Goal: Navigation & Orientation: Find specific page/section

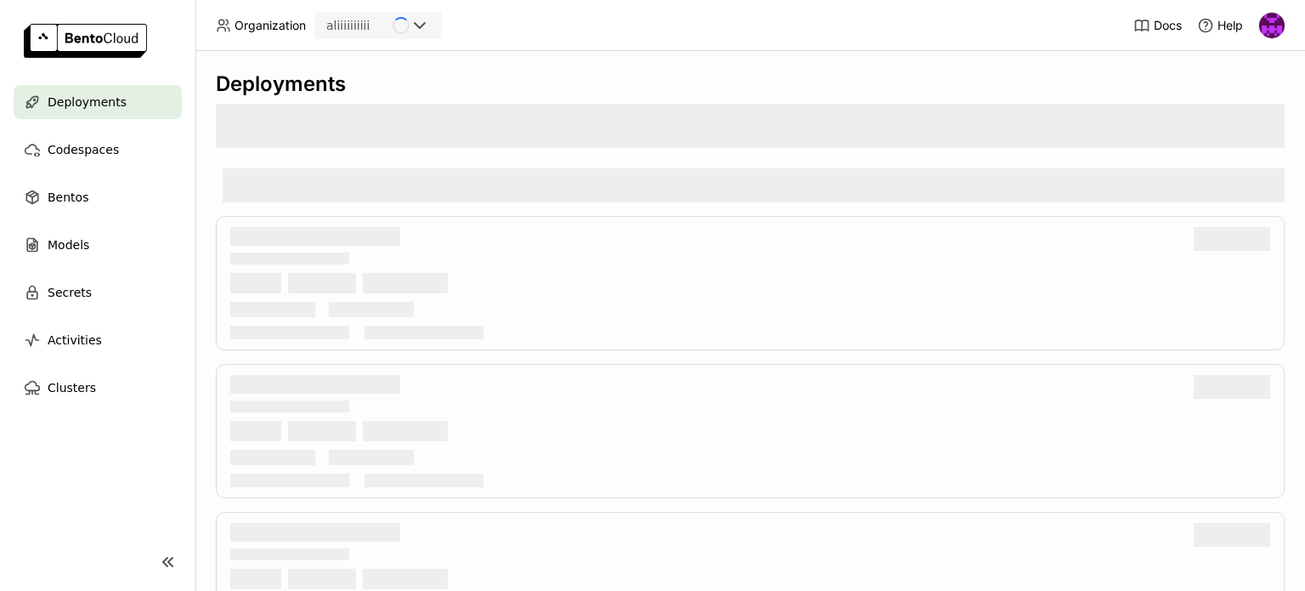
click at [1271, 26] on img at bounding box center [1272, 25] width 25 height 25
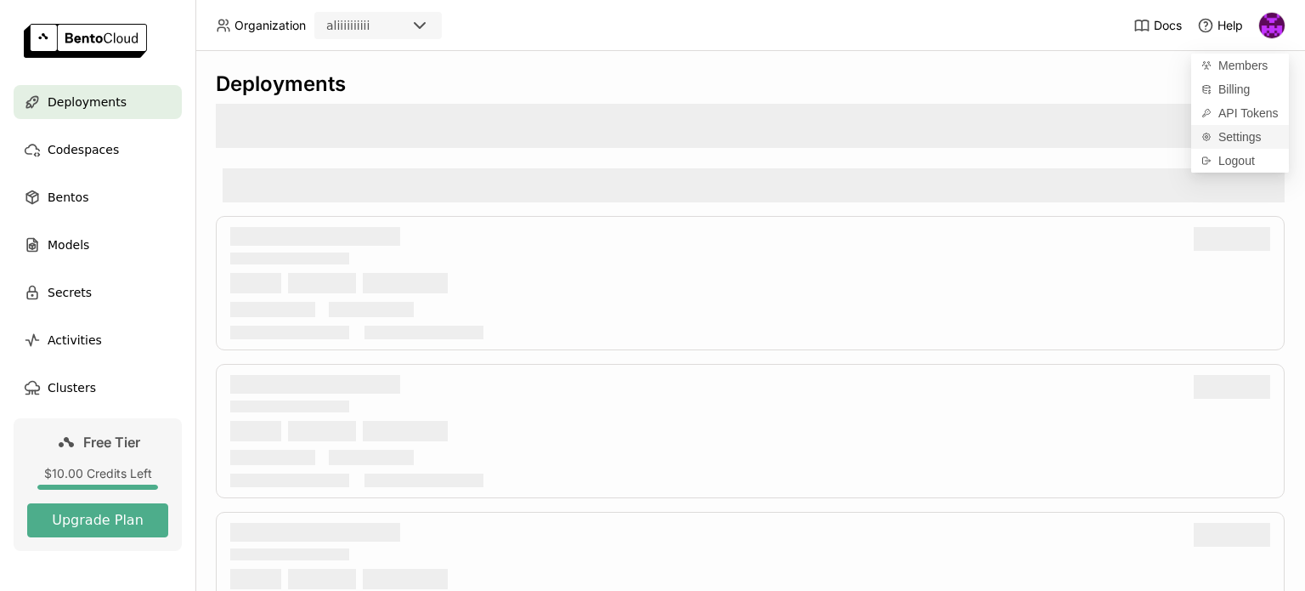
click at [1230, 133] on span "Settings" at bounding box center [1240, 136] width 43 height 15
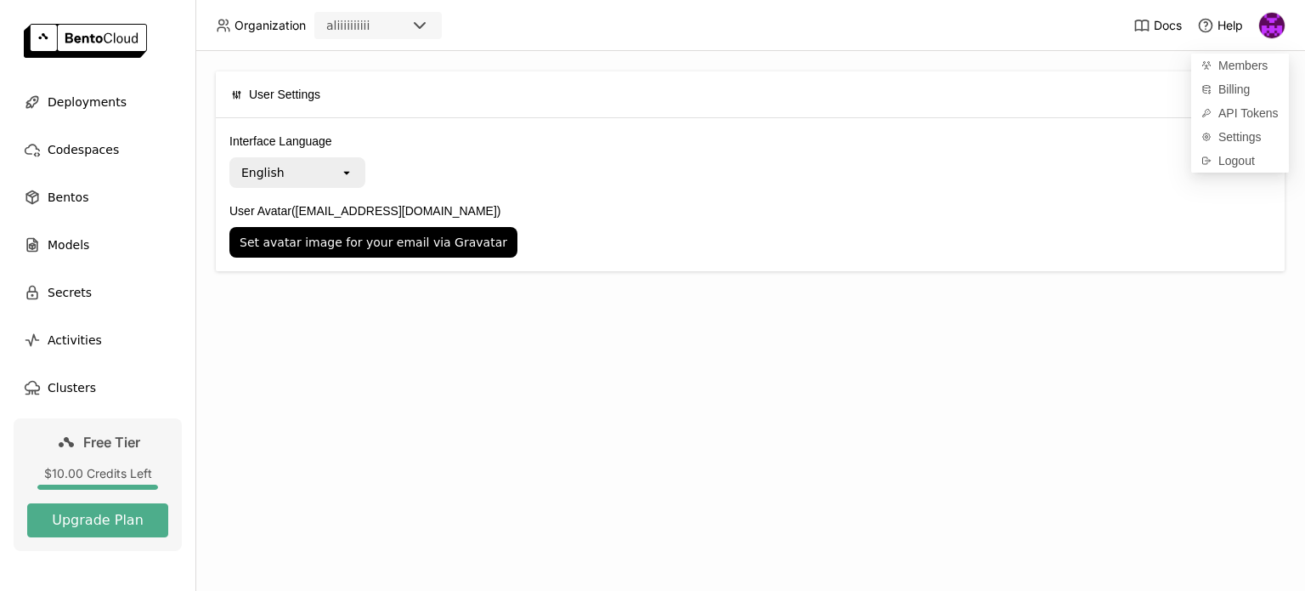
click at [345, 169] on icon "open" at bounding box center [347, 173] width 14 height 14
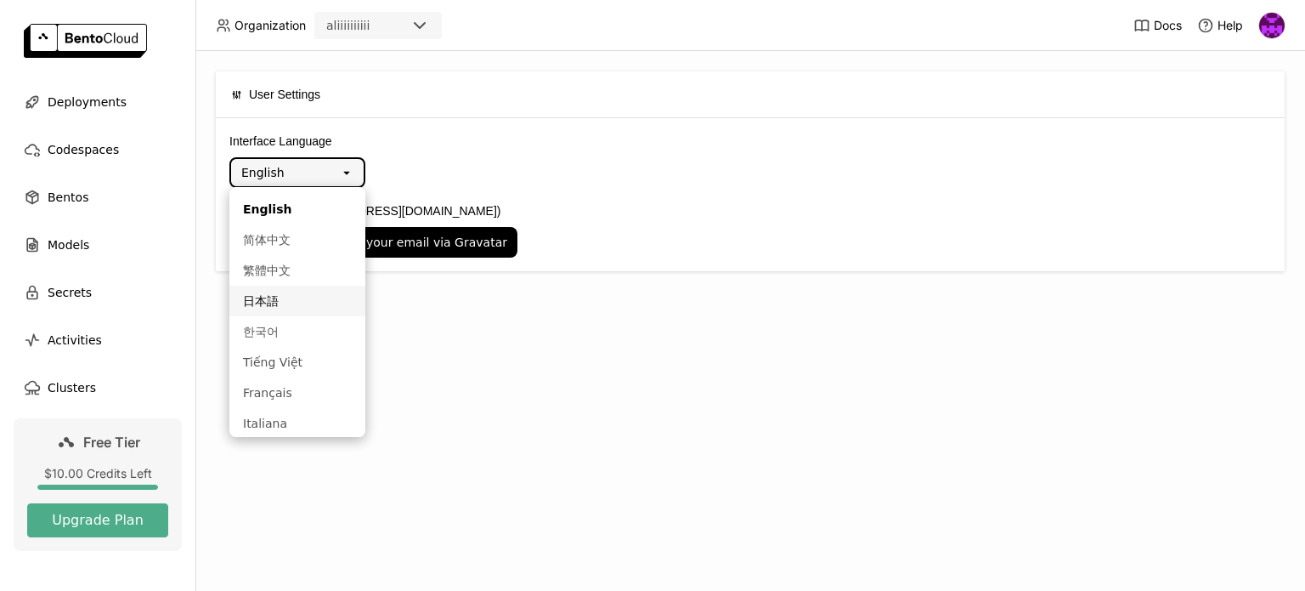
click at [625, 401] on div "User Settings Interface Language English open User Avatar (djuegos287@gmail.com…" at bounding box center [750, 321] width 1110 height 540
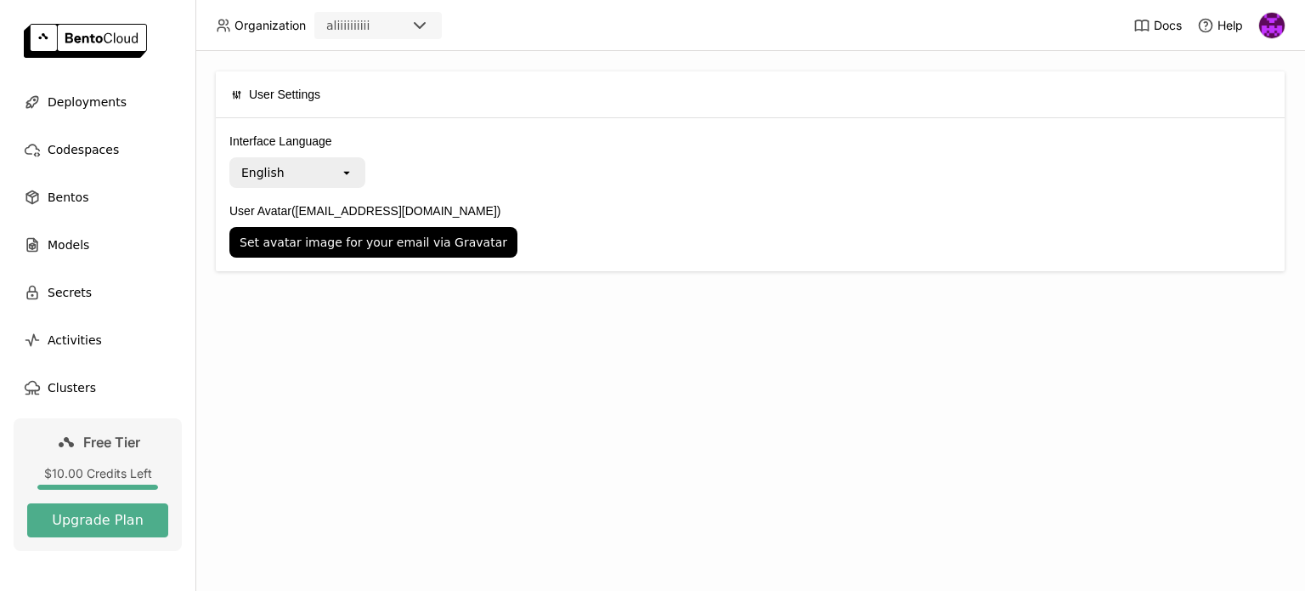
click at [1269, 16] on img at bounding box center [1272, 25] width 25 height 25
click at [1234, 91] on span "Billing" at bounding box center [1234, 89] width 31 height 15
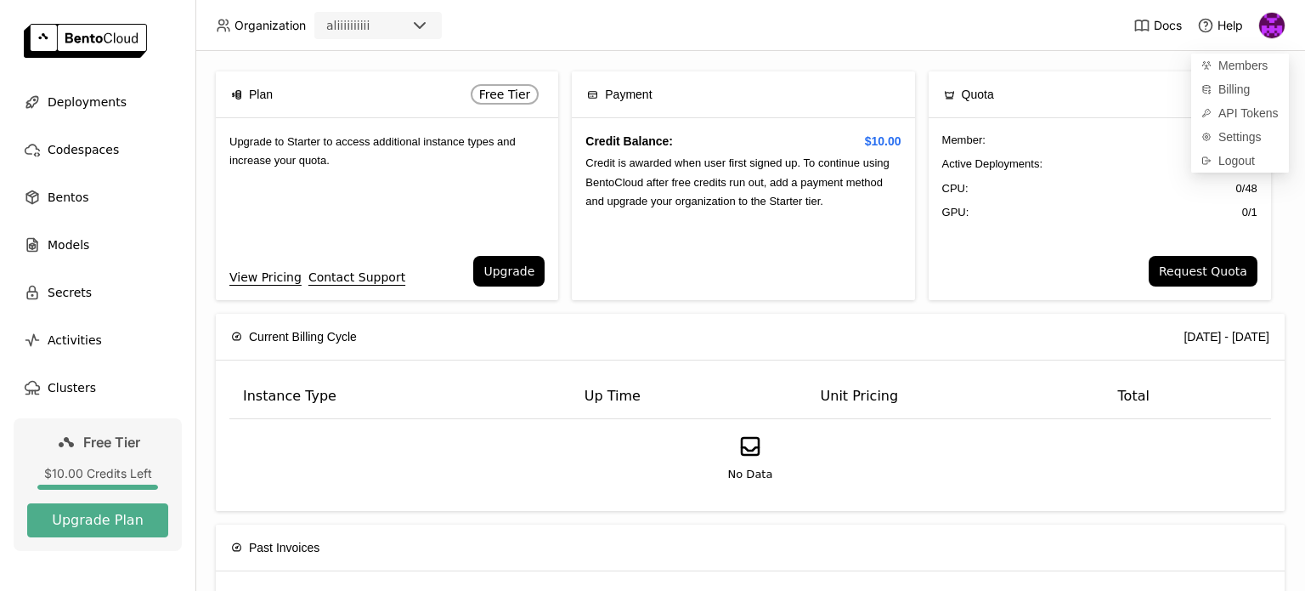
click at [1129, 60] on div "Plan Free Tier Upgrade to Starter to access additional instance types and incre…" at bounding box center [750, 321] width 1110 height 540
click at [1267, 36] on img at bounding box center [1272, 25] width 25 height 25
click at [1232, 134] on span "Settings" at bounding box center [1240, 136] width 43 height 15
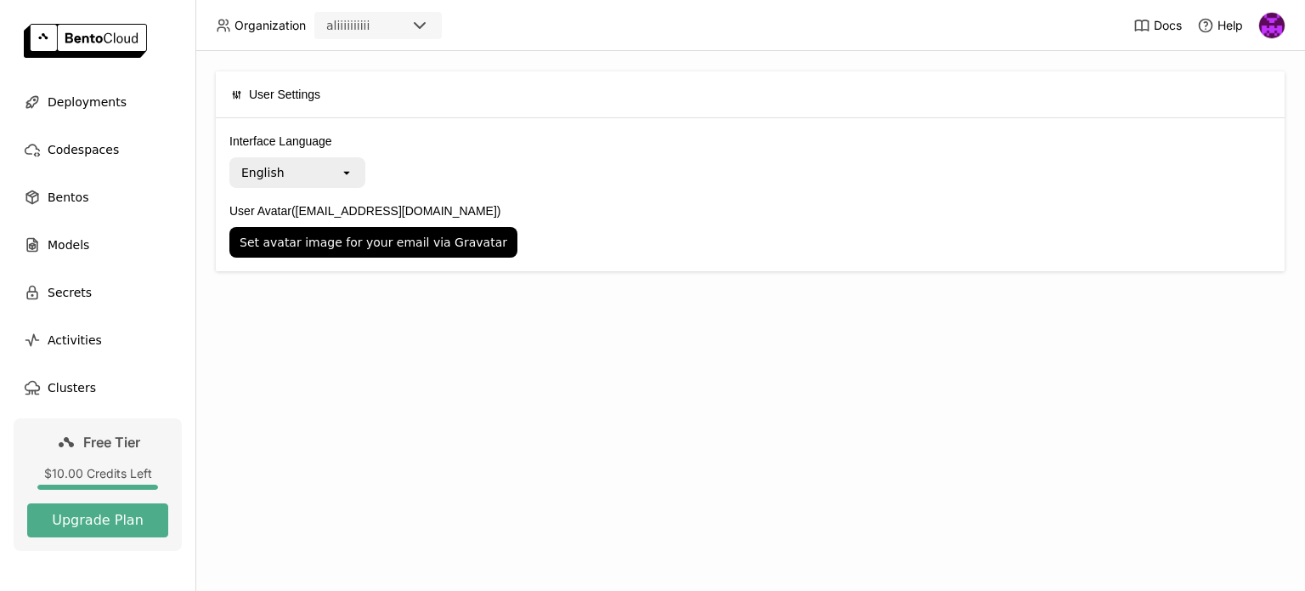
drag, startPoint x: 595, startPoint y: 395, endPoint x: 577, endPoint y: 395, distance: 17.8
click at [588, 397] on div "User Settings Interface Language English open User Avatar (djuegos287@gmail.com…" at bounding box center [750, 321] width 1110 height 540
click at [87, 33] on img at bounding box center [85, 41] width 123 height 34
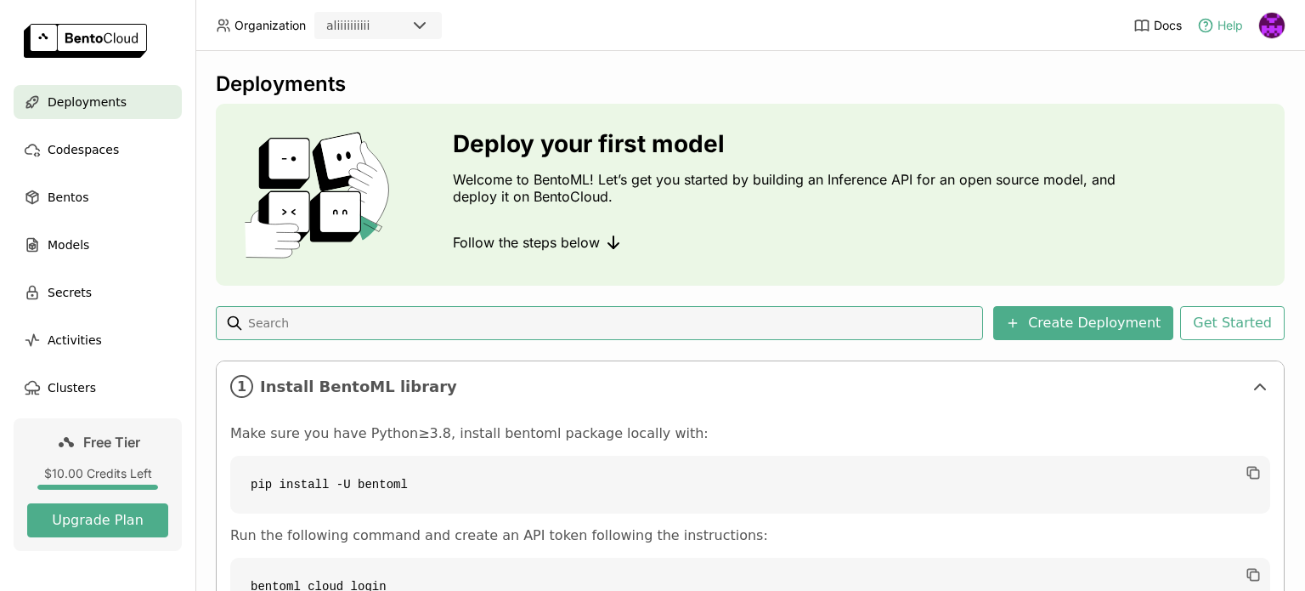
click at [1207, 30] on icon at bounding box center [1206, 25] width 17 height 17
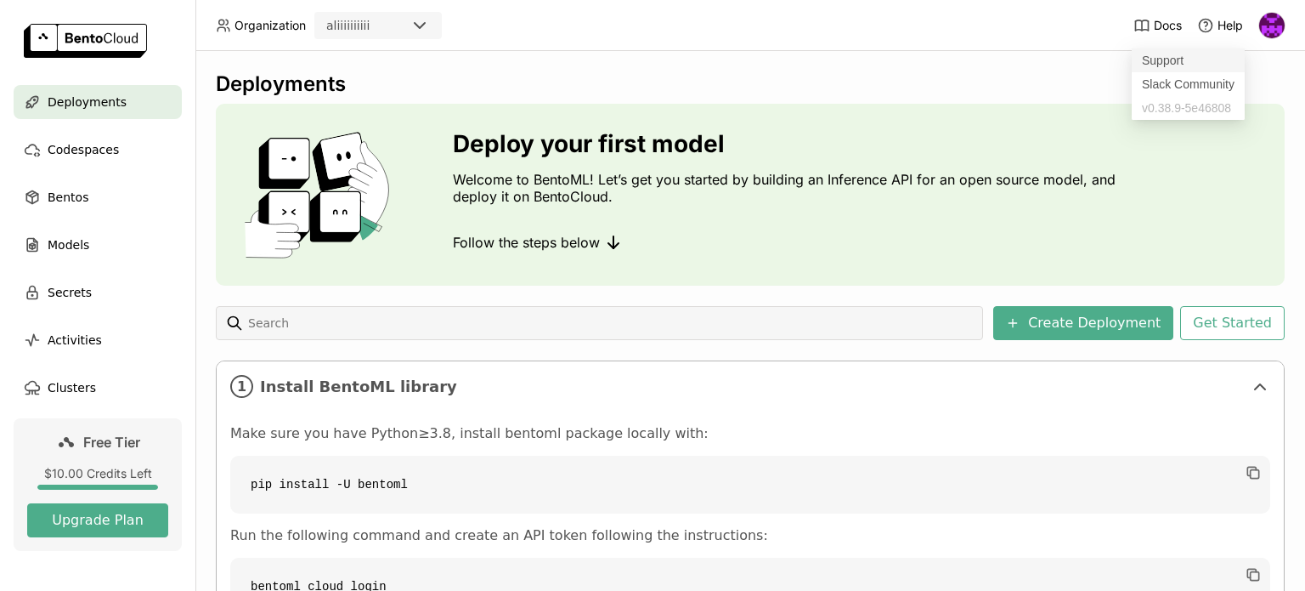
click at [1171, 59] on link "Support" at bounding box center [1188, 60] width 113 height 24
click at [1275, 64] on div "Deployments Deploy your first model Welcome to BentoML! Let’s get you started b…" at bounding box center [750, 321] width 1110 height 540
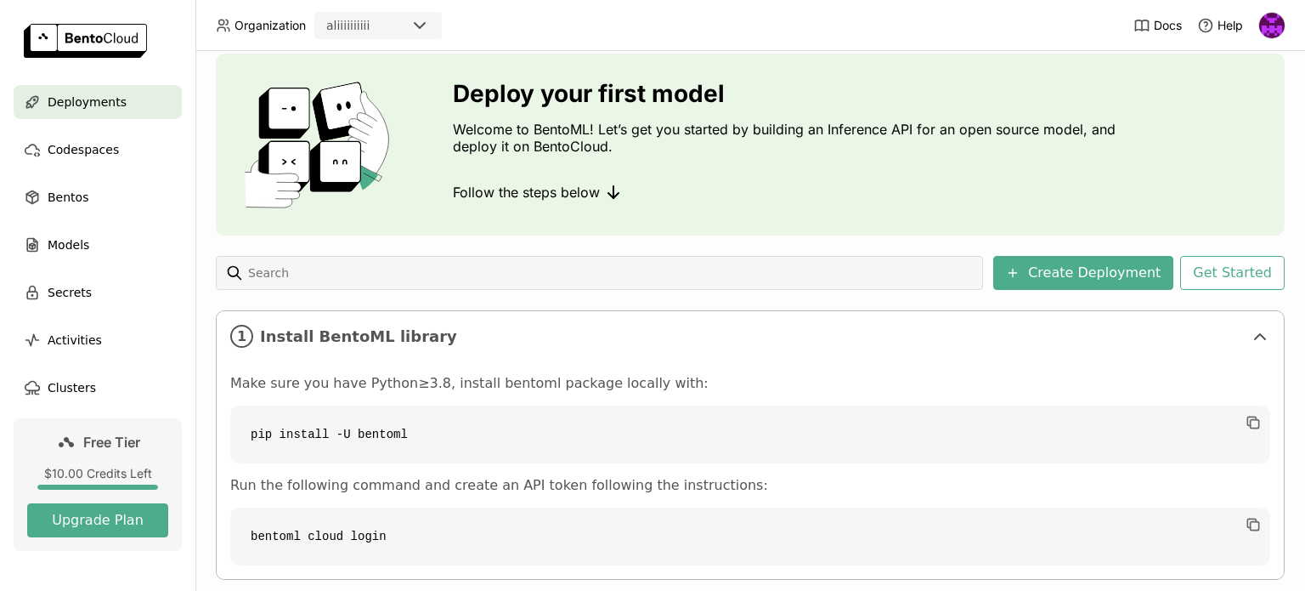
scroll to position [214, 0]
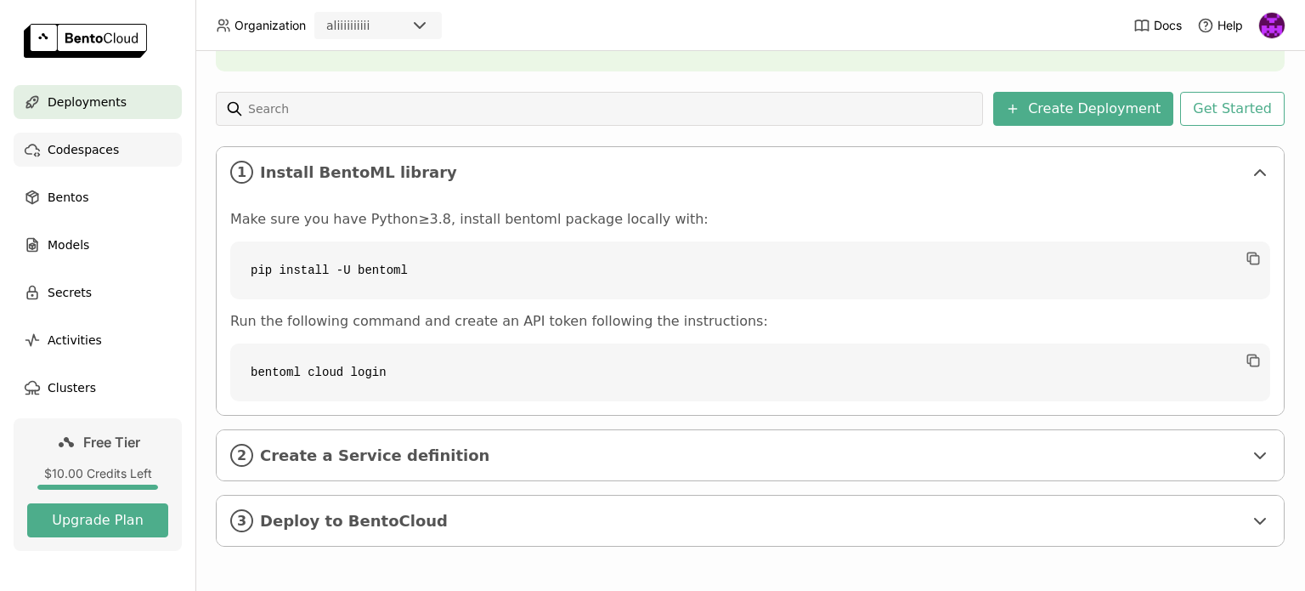
click at [59, 152] on span "Codespaces" at bounding box center [83, 149] width 71 height 20
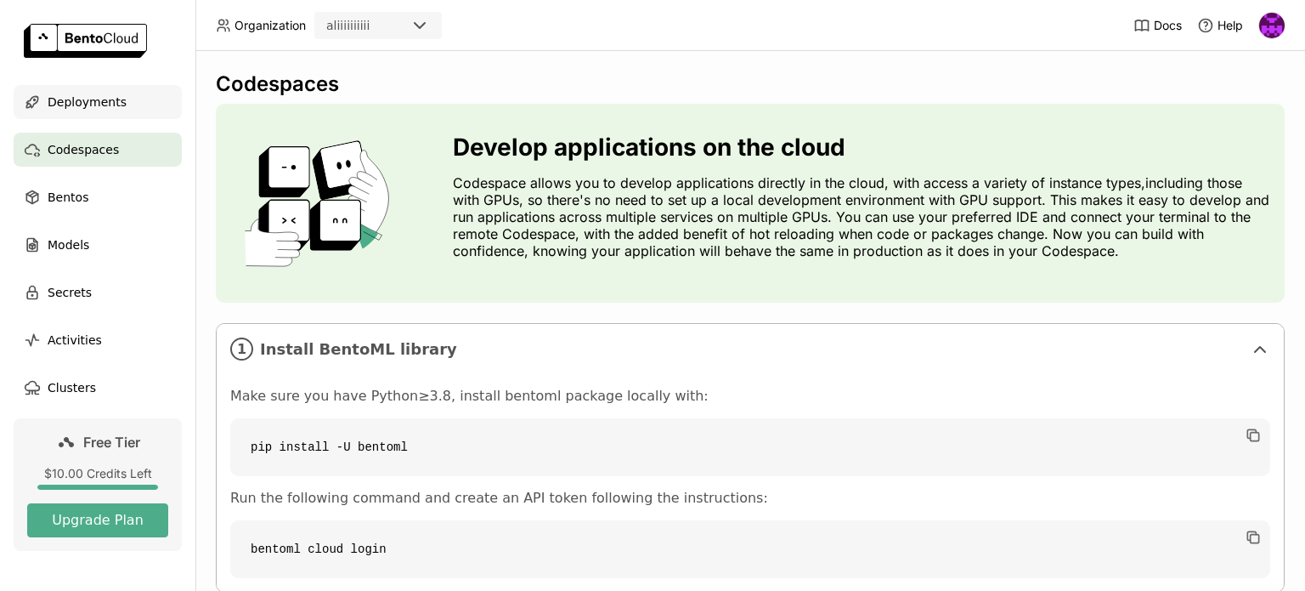
click at [88, 88] on div "Deployments" at bounding box center [98, 102] width 168 height 34
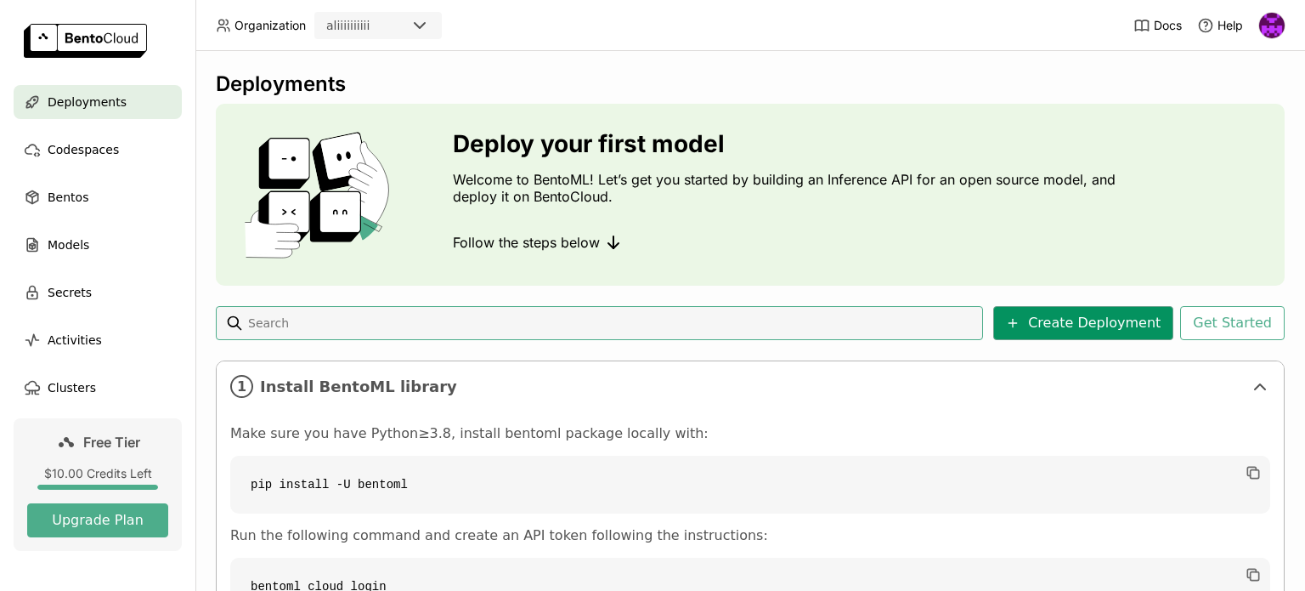
click at [1061, 321] on button "Create Deployment" at bounding box center [1084, 323] width 180 height 34
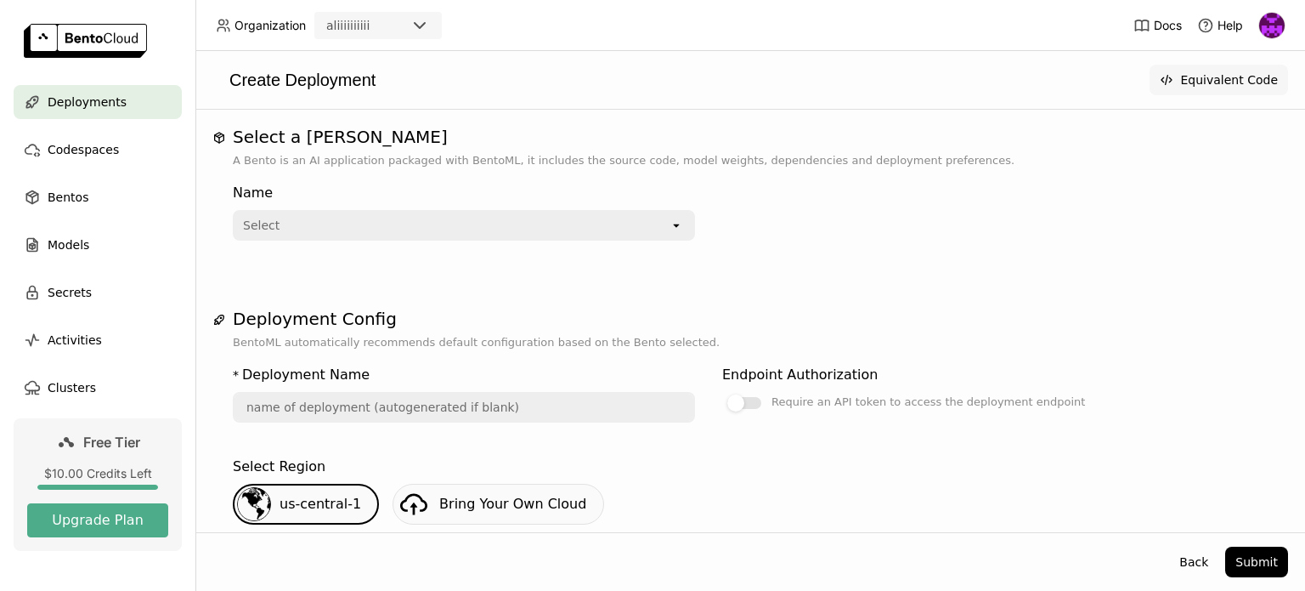
click at [1233, 80] on button "Equivalent Code" at bounding box center [1219, 80] width 139 height 31
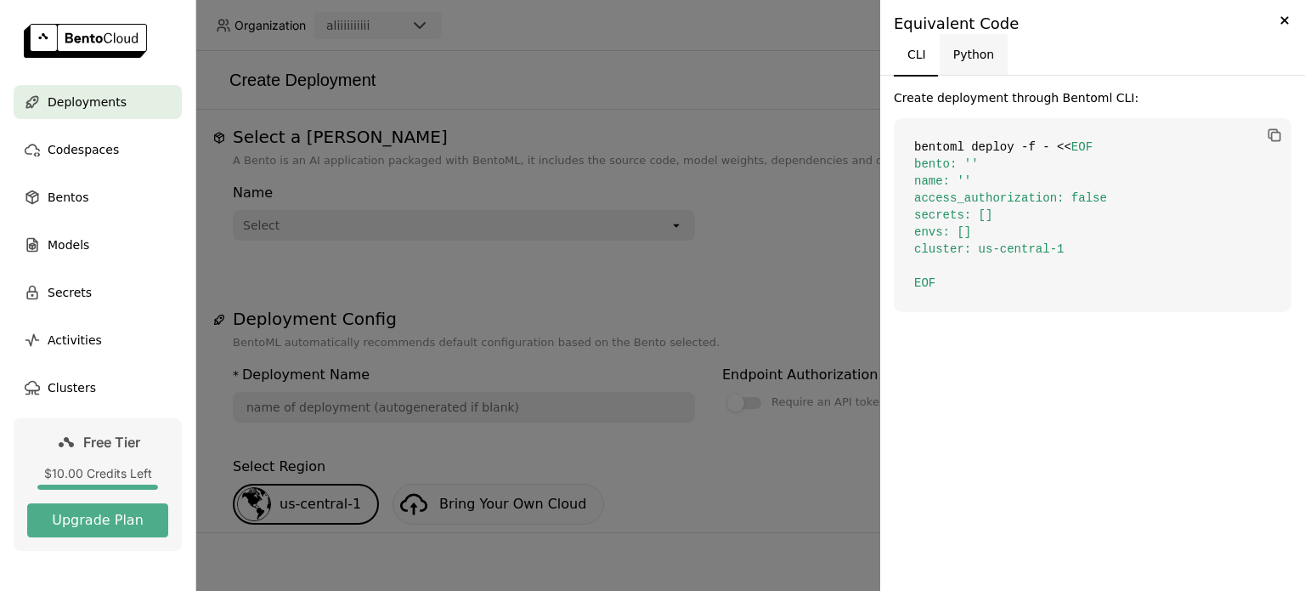
click at [982, 57] on button "Python" at bounding box center [974, 54] width 69 height 41
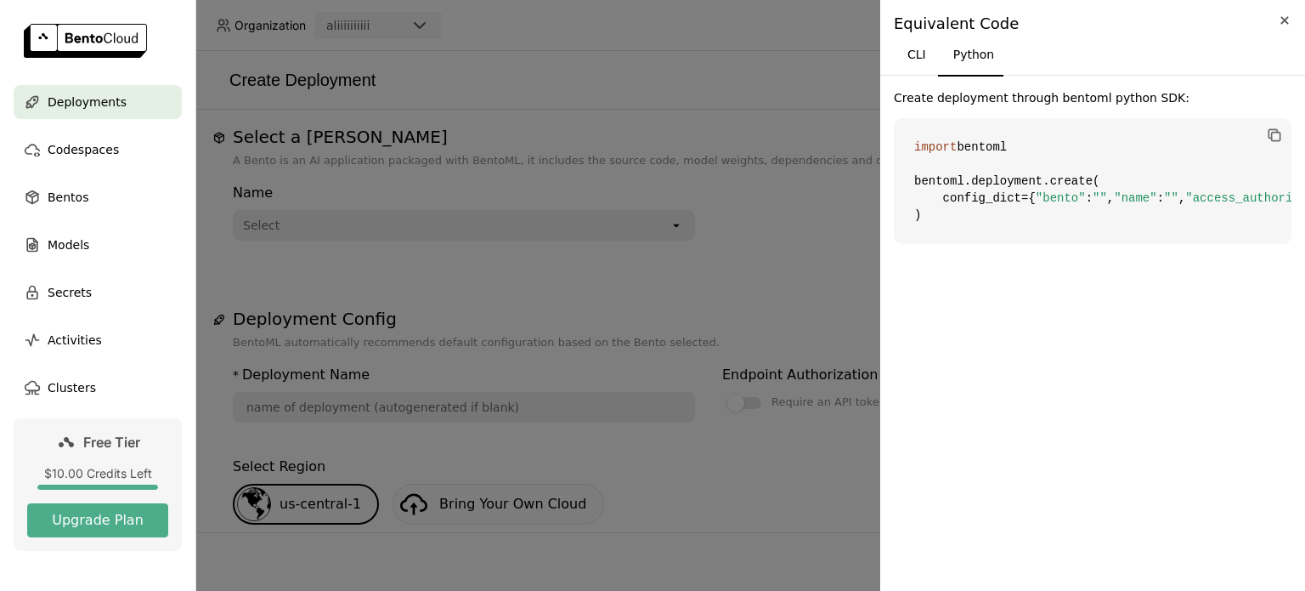
click at [1283, 19] on icon "Close" at bounding box center [1285, 20] width 8 height 8
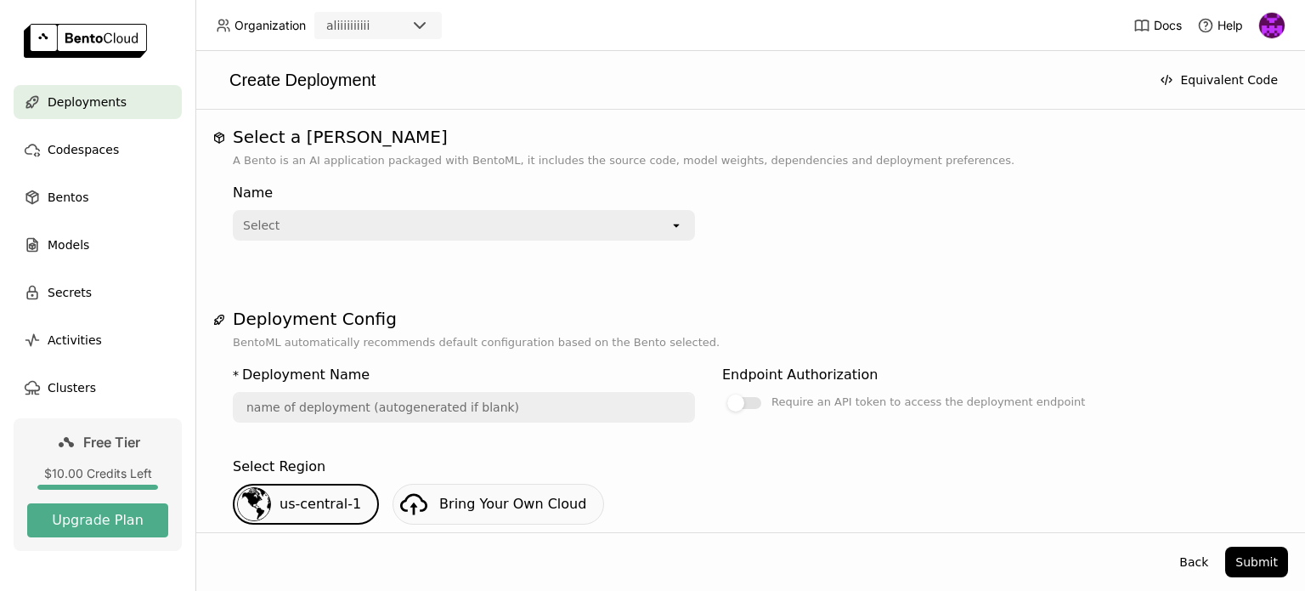
click at [682, 229] on icon "open" at bounding box center [677, 225] width 14 height 14
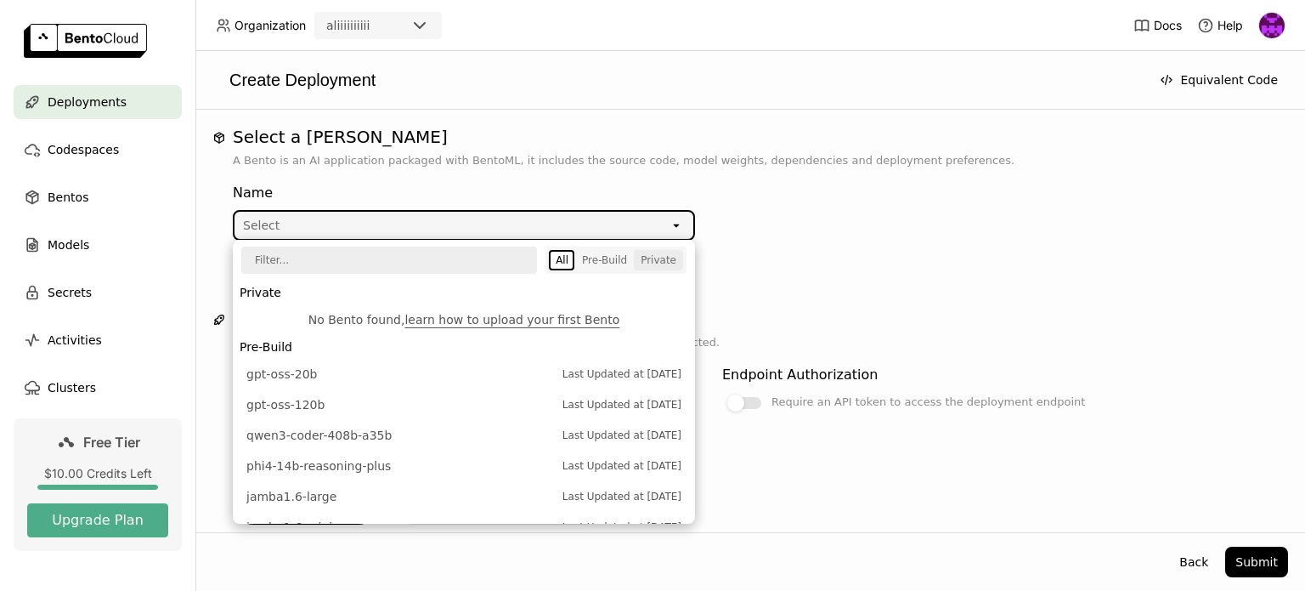
click at [665, 254] on div "Private" at bounding box center [659, 260] width 36 height 14
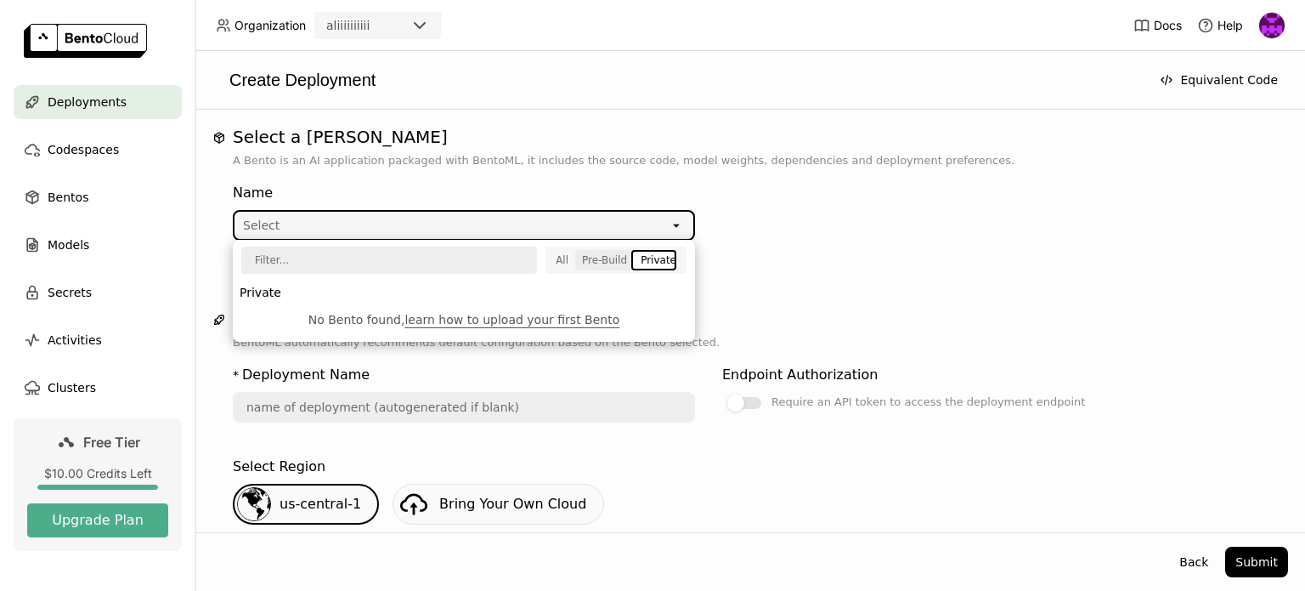
click at [618, 253] on div "Pre-Build" at bounding box center [604, 260] width 45 height 14
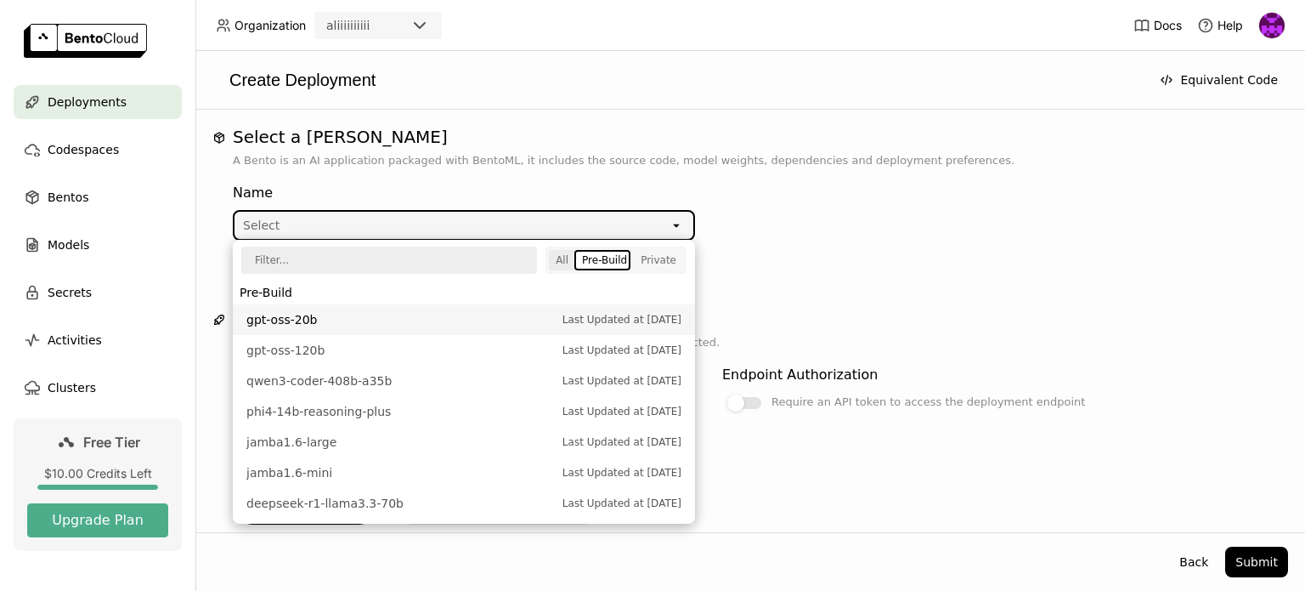
click at [560, 251] on button "All" at bounding box center [562, 260] width 26 height 20
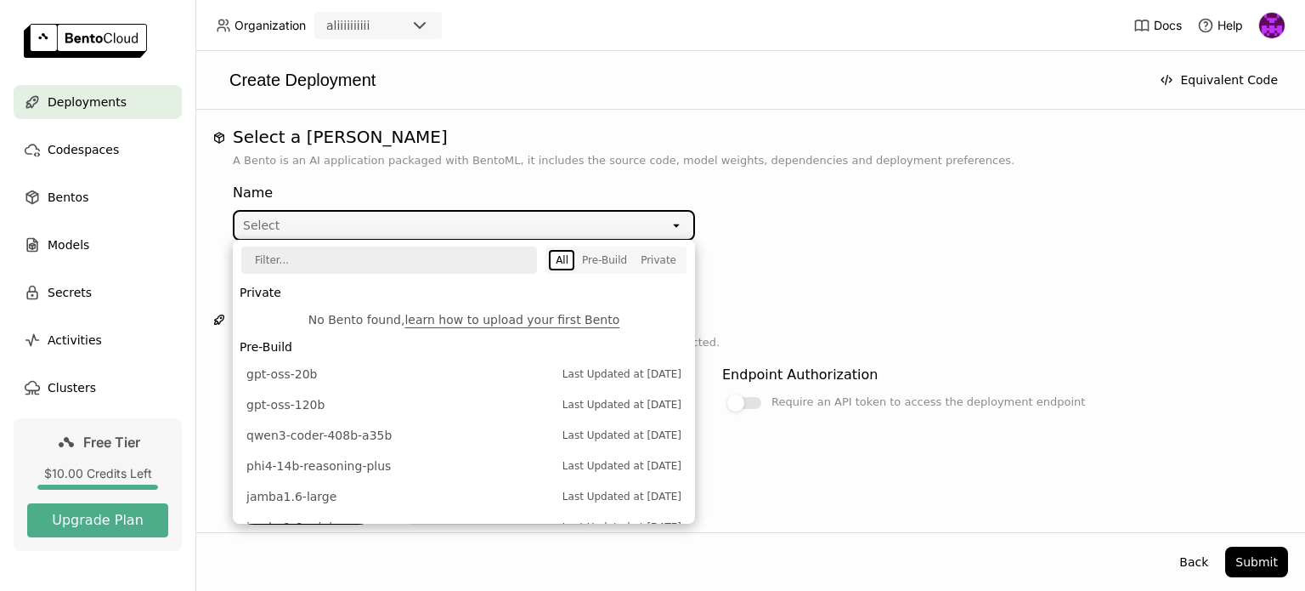
click at [969, 226] on div "Name Select open" at bounding box center [709, 208] width 952 height 65
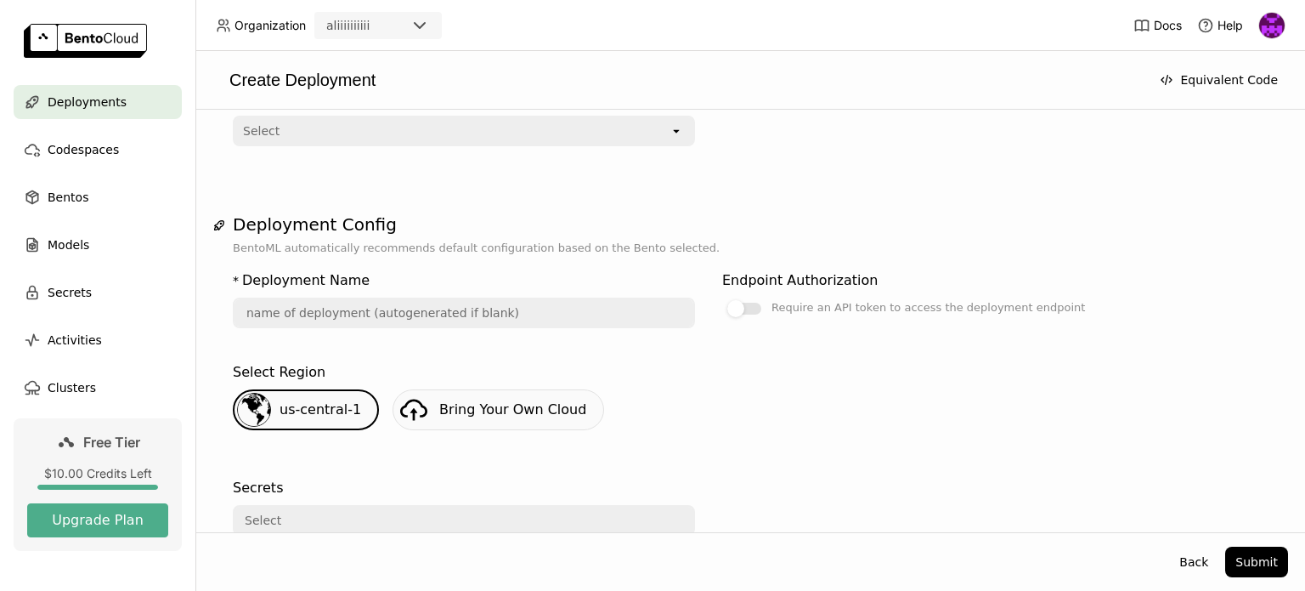
scroll to position [326, 0]
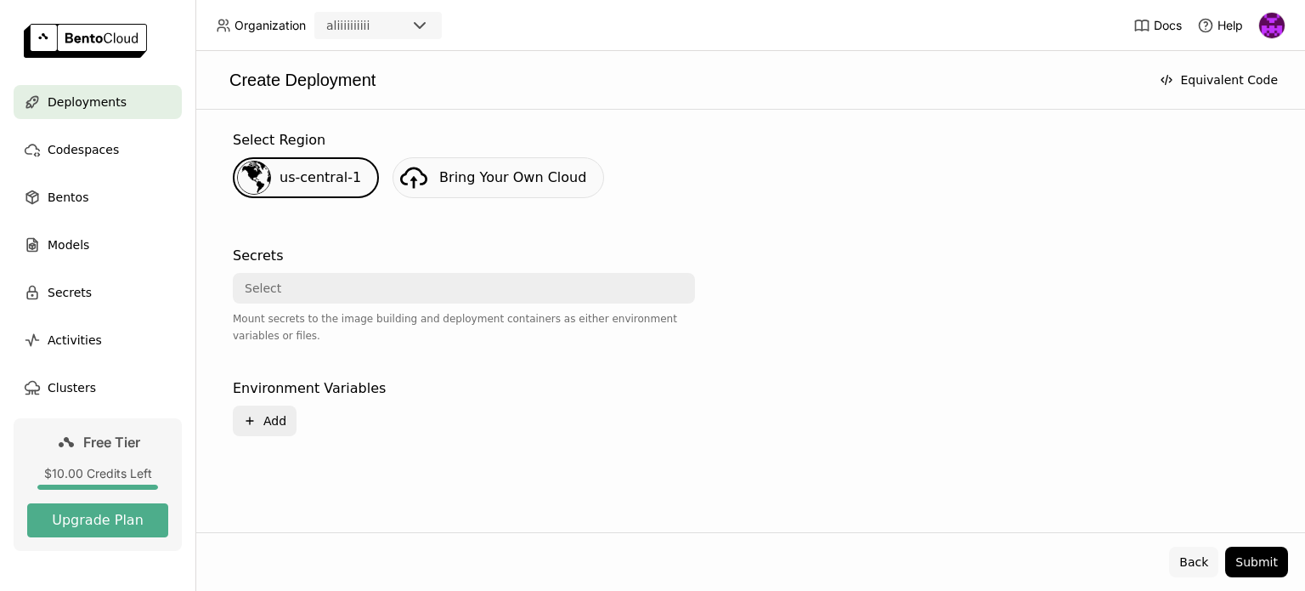
click at [1194, 560] on button "Back" at bounding box center [1194, 562] width 49 height 31
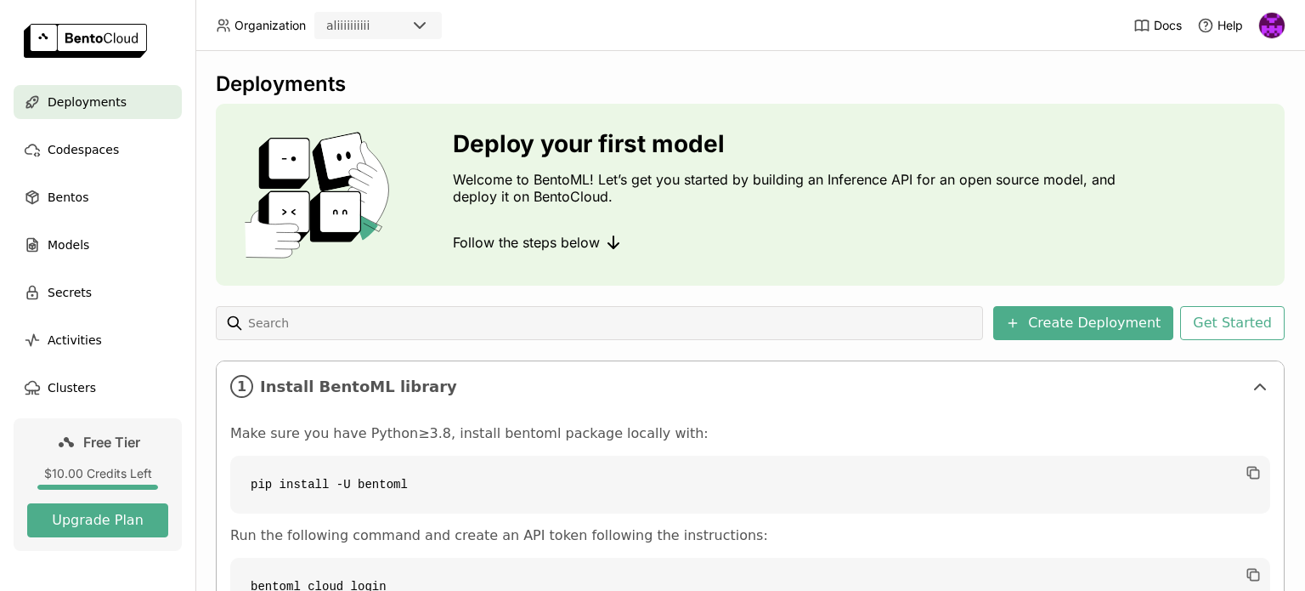
click at [1282, 20] on img at bounding box center [1272, 25] width 25 height 25
click at [1227, 108] on span "API Tokens" at bounding box center [1249, 112] width 60 height 15
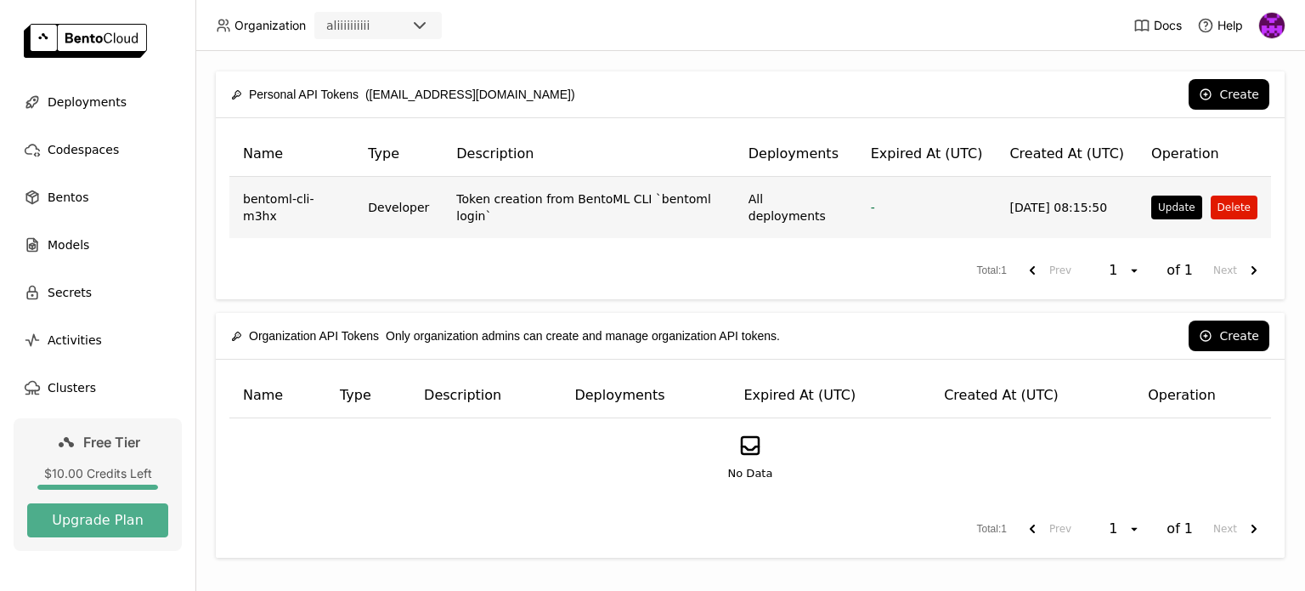
click at [1226, 206] on button "Delete" at bounding box center [1234, 207] width 47 height 24
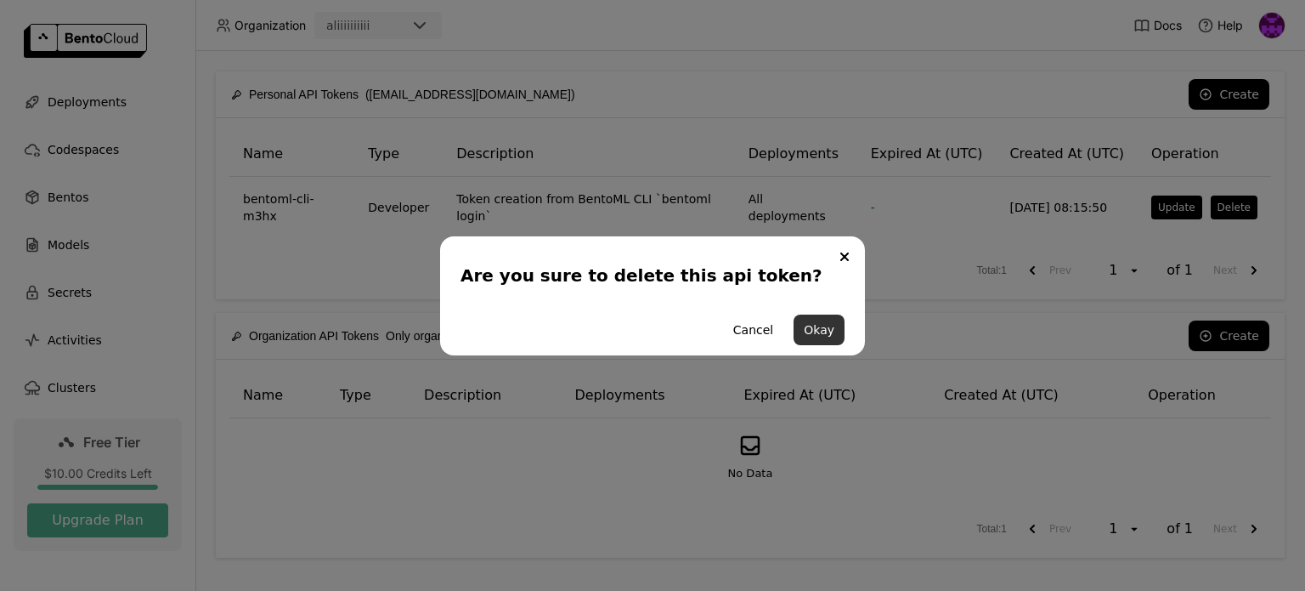
click at [818, 330] on button "Okay" at bounding box center [819, 329] width 51 height 31
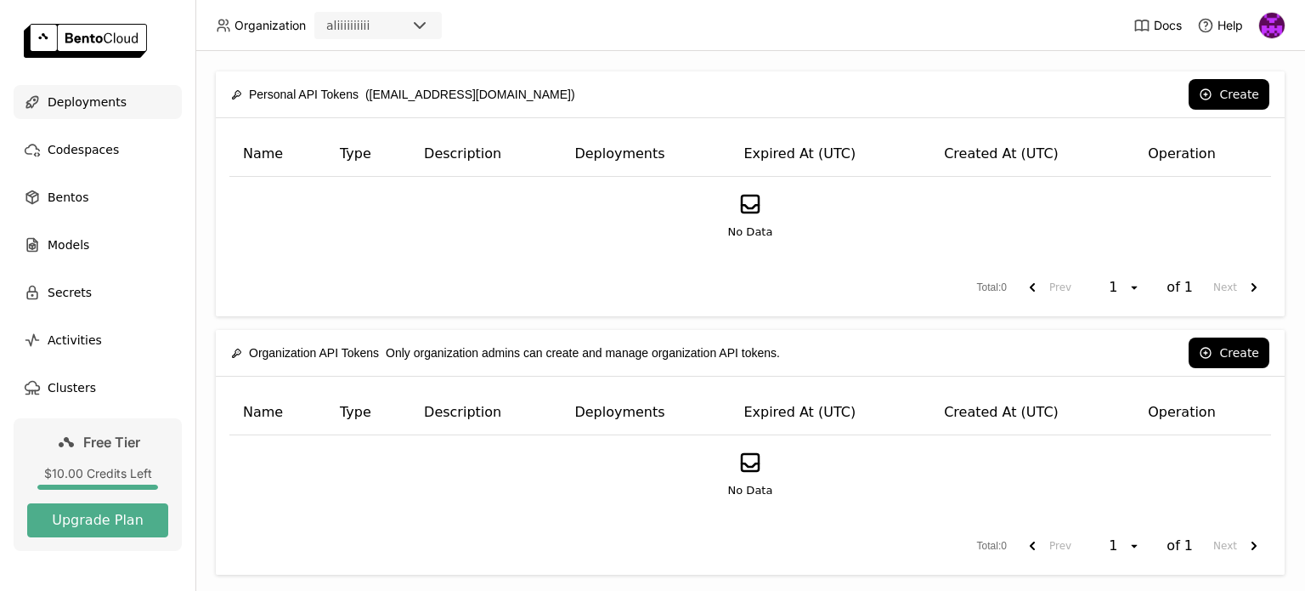
click at [80, 96] on span "Deployments" at bounding box center [87, 102] width 79 height 20
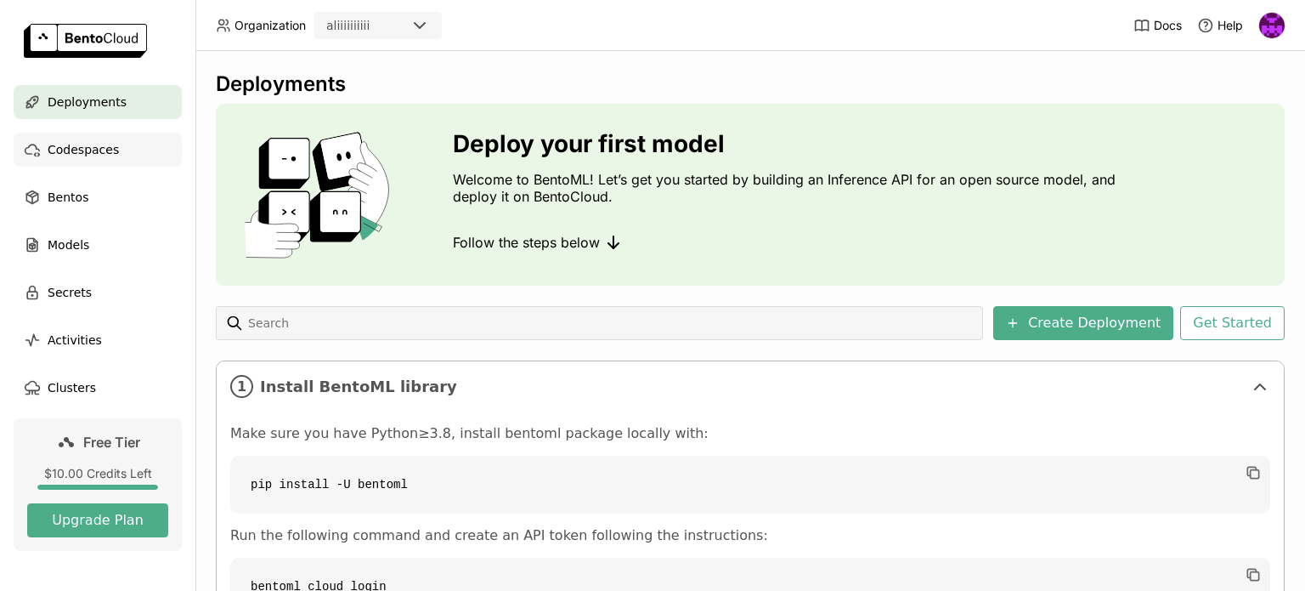
click at [82, 151] on span "Codespaces" at bounding box center [83, 149] width 71 height 20
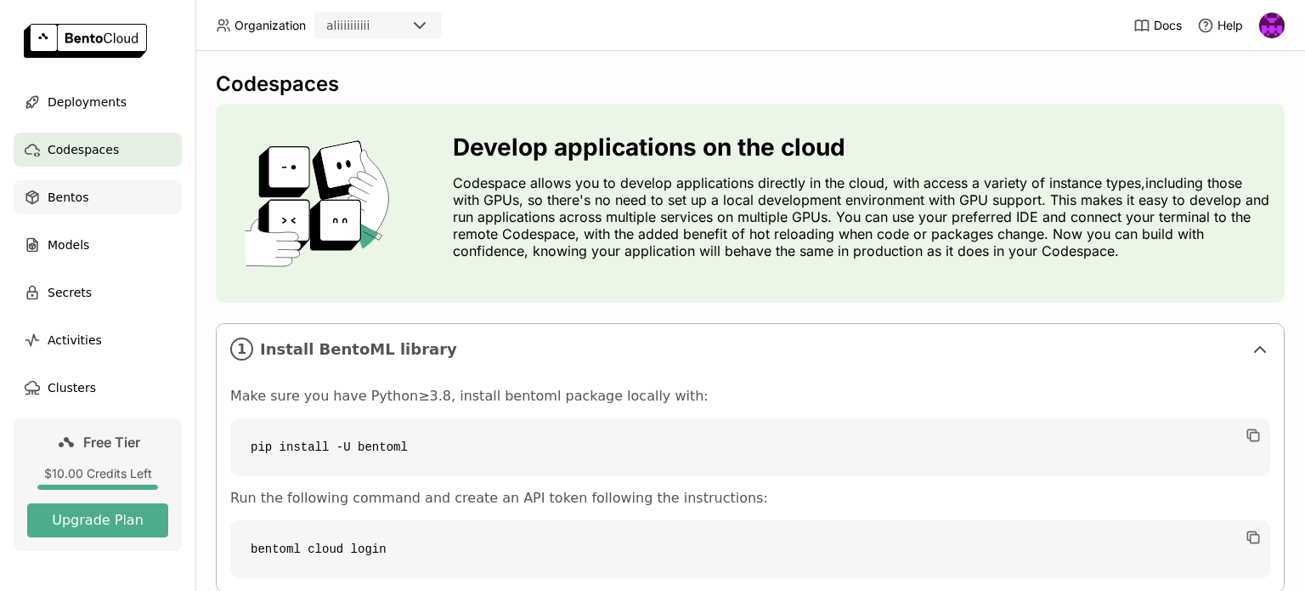
click at [77, 200] on span "Bentos" at bounding box center [68, 197] width 41 height 20
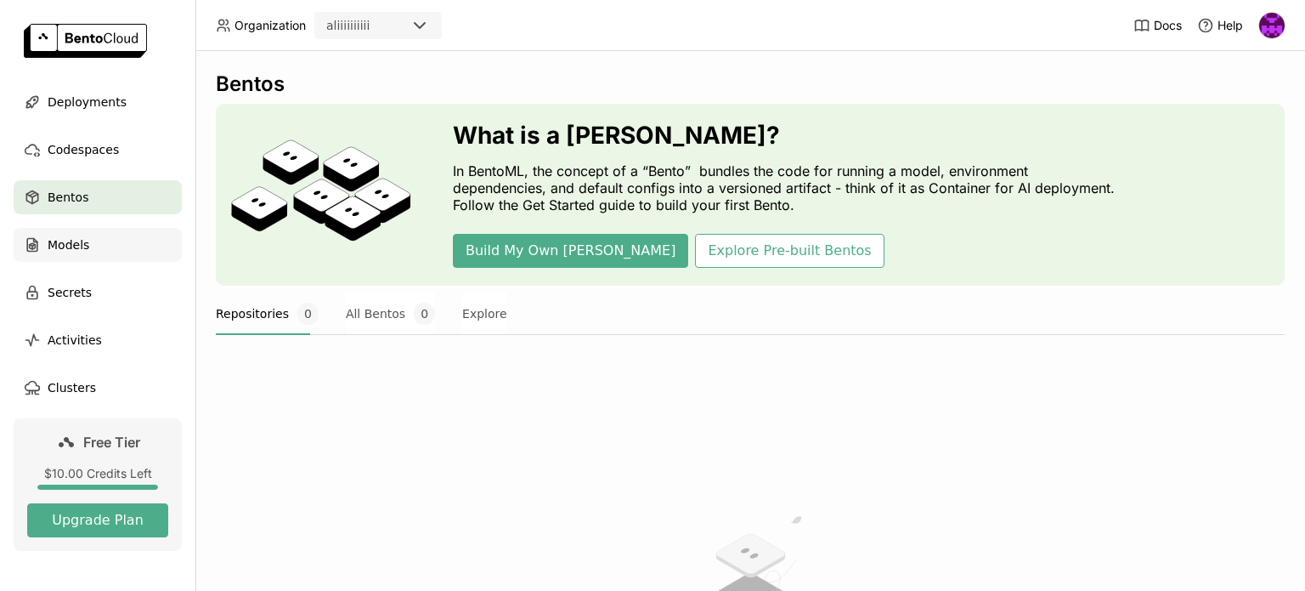
click at [65, 237] on span "Models" at bounding box center [69, 245] width 42 height 20
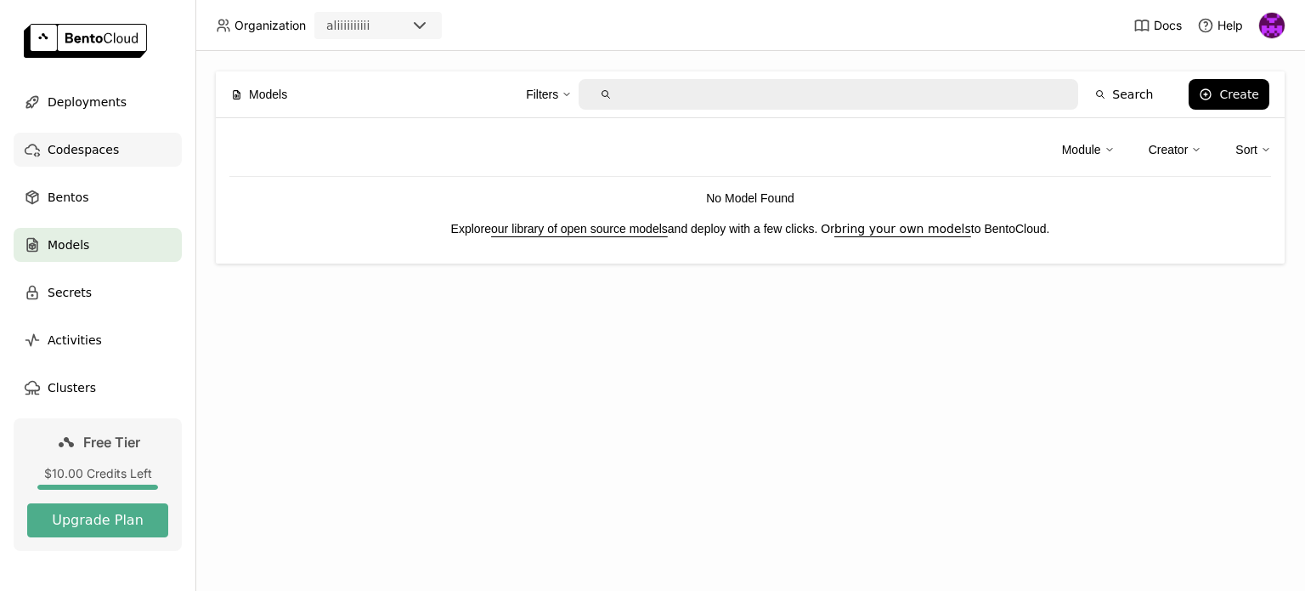
click at [72, 148] on span "Codespaces" at bounding box center [83, 149] width 71 height 20
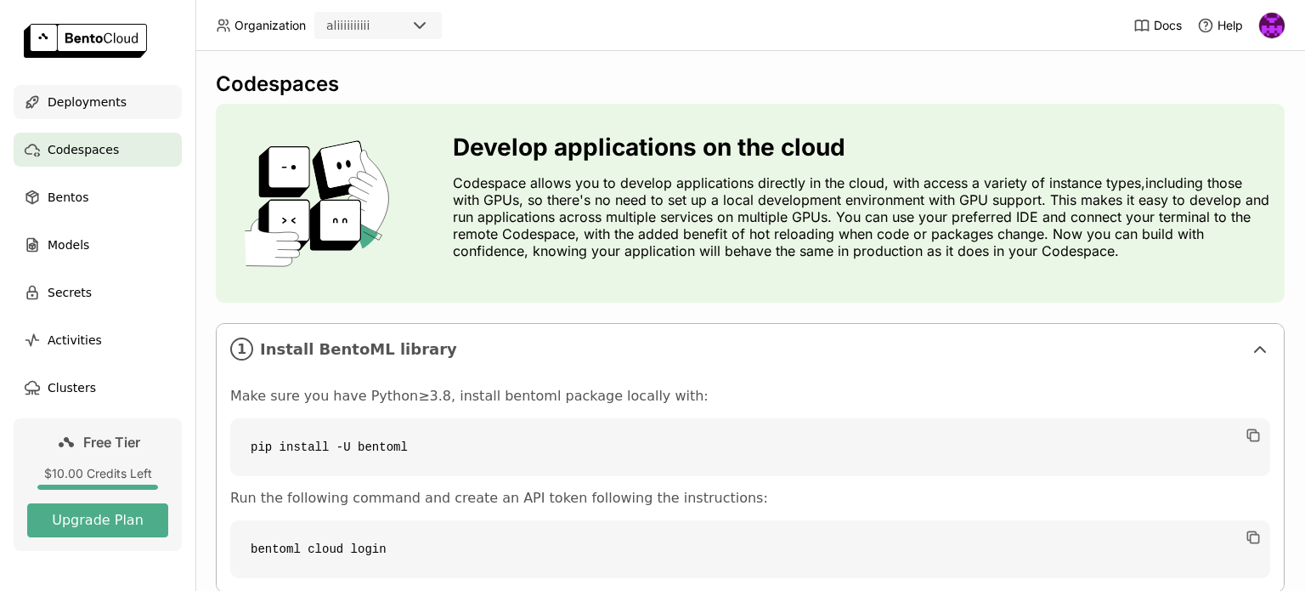
click at [86, 105] on span "Deployments" at bounding box center [87, 102] width 79 height 20
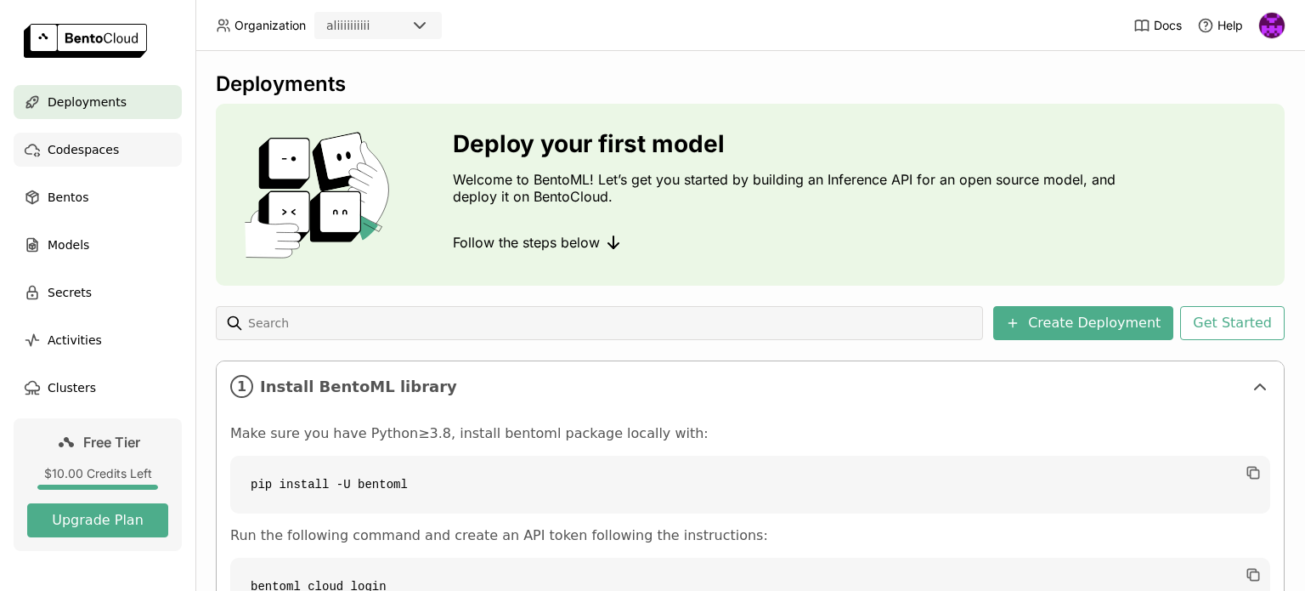
click at [82, 148] on span "Codespaces" at bounding box center [83, 149] width 71 height 20
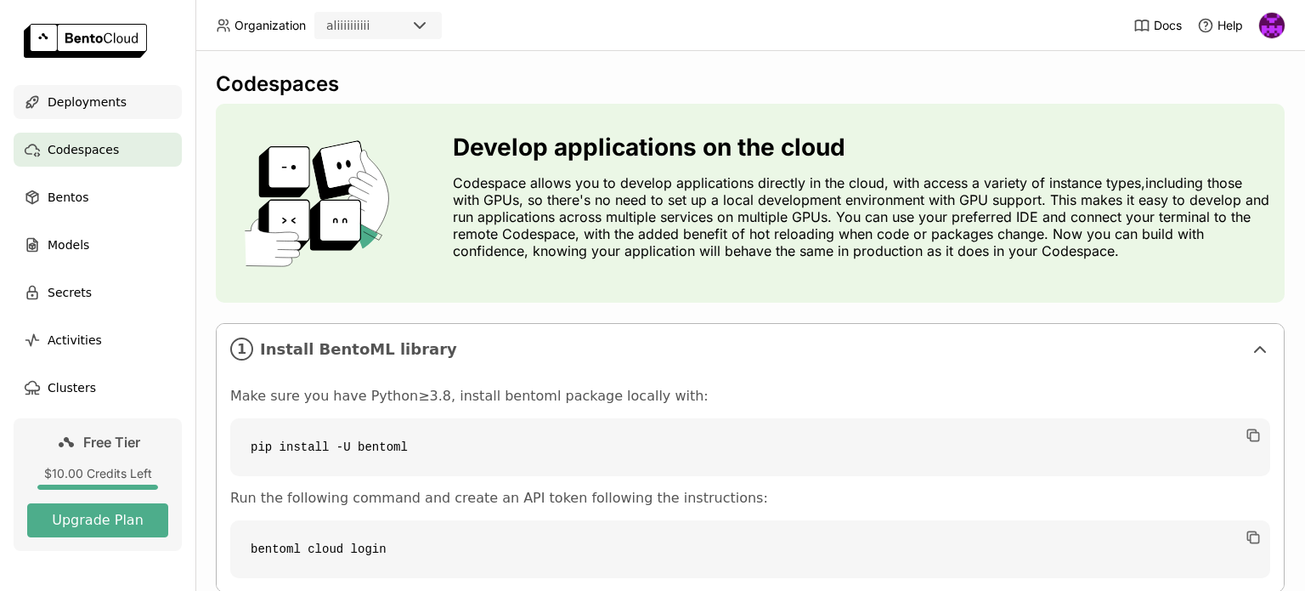
click at [77, 98] on span "Deployments" at bounding box center [87, 102] width 79 height 20
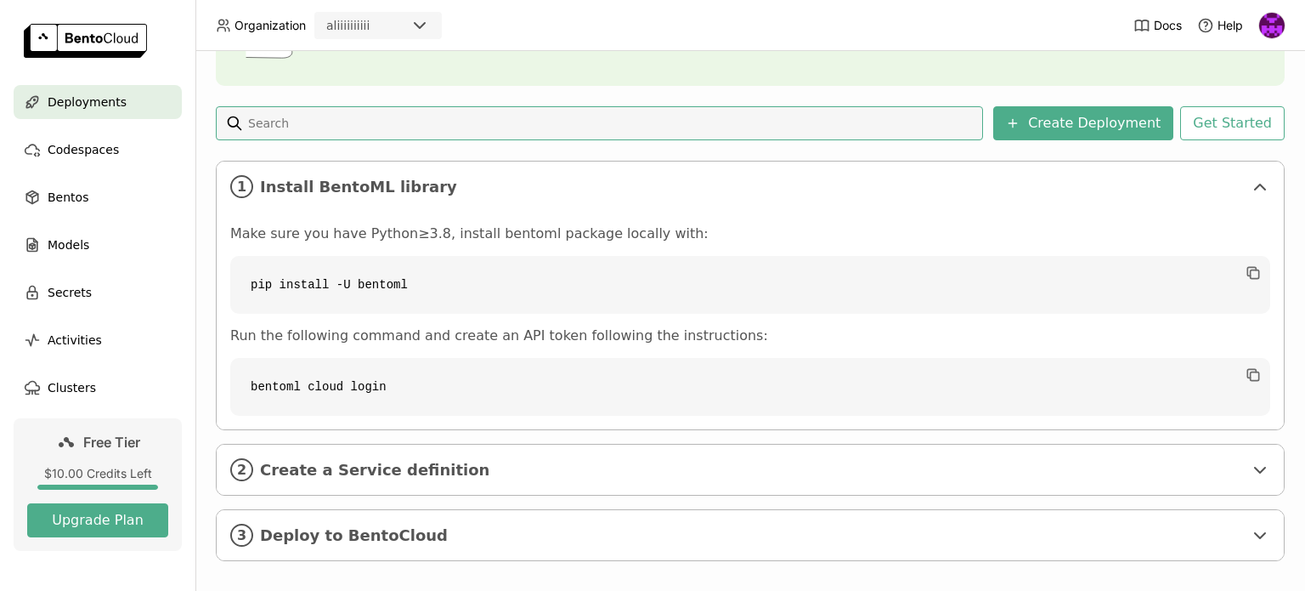
scroll to position [214, 0]
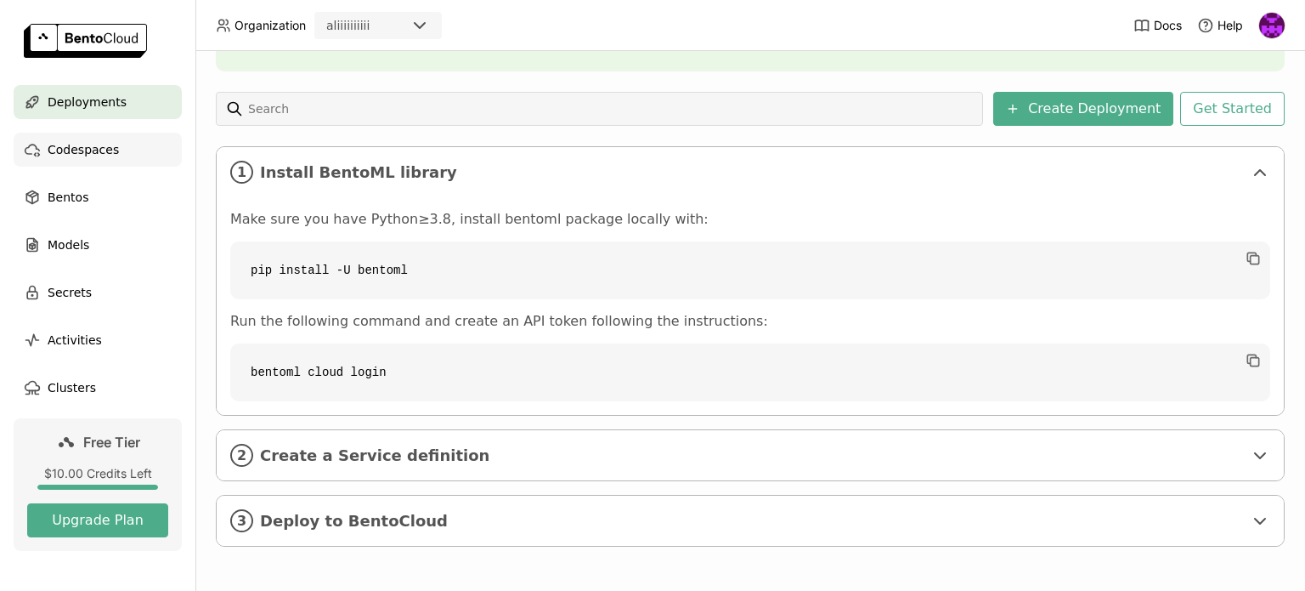
click at [76, 149] on span "Codespaces" at bounding box center [83, 149] width 71 height 20
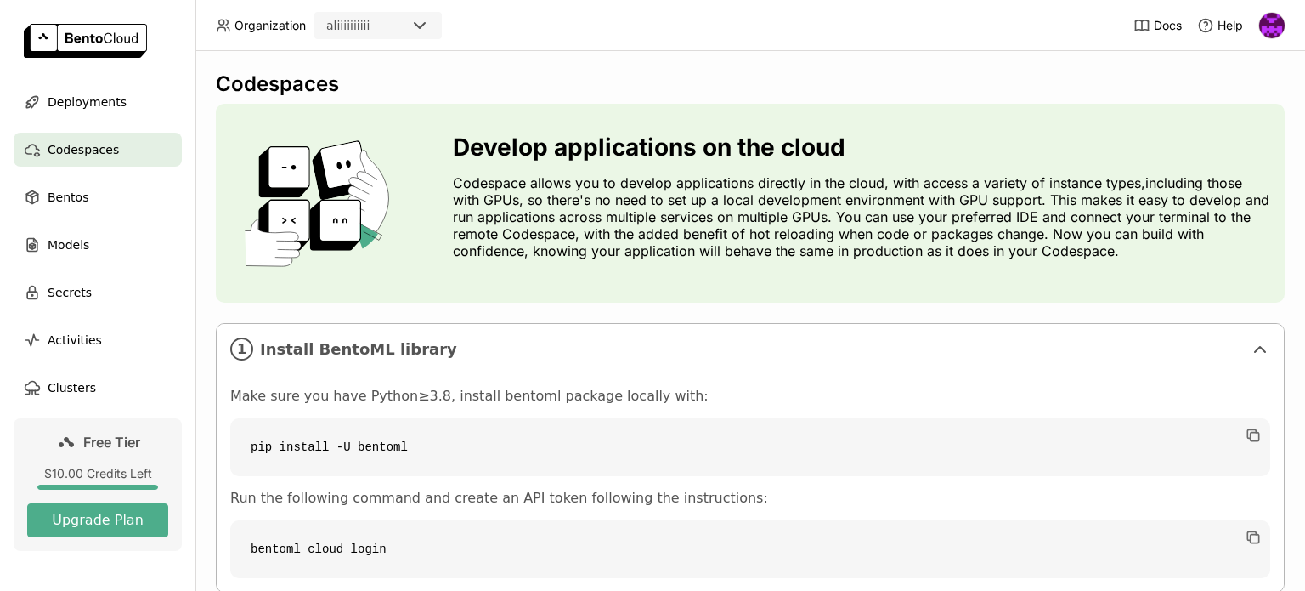
click at [71, 34] on img at bounding box center [85, 41] width 123 height 34
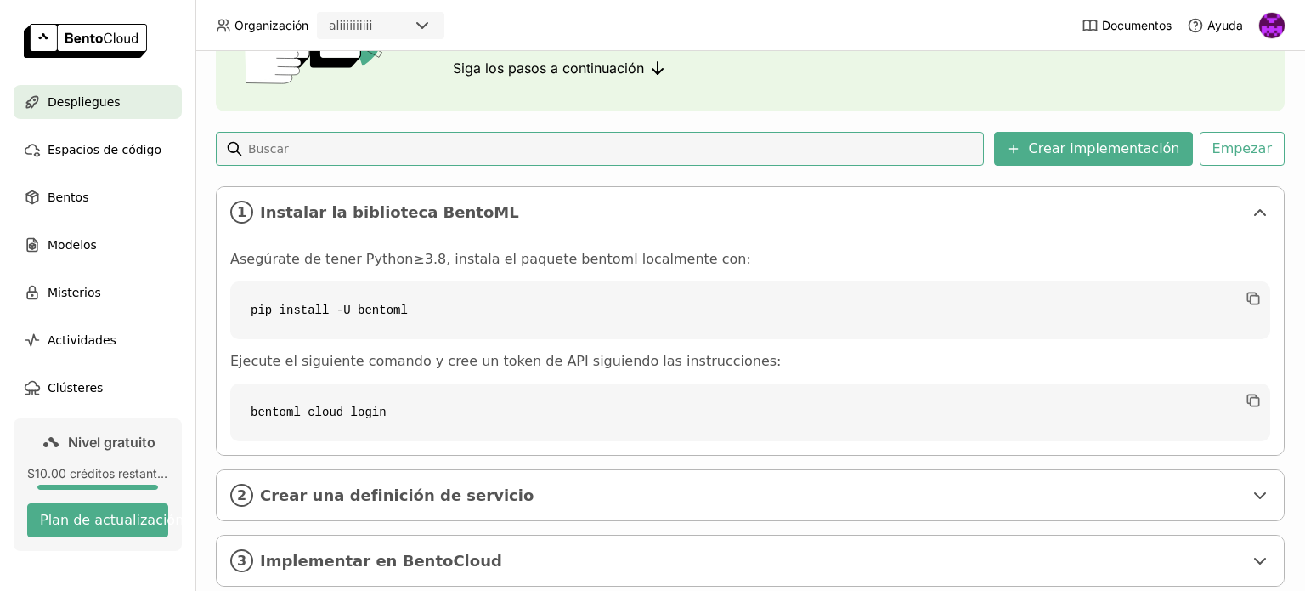
scroll to position [214, 0]
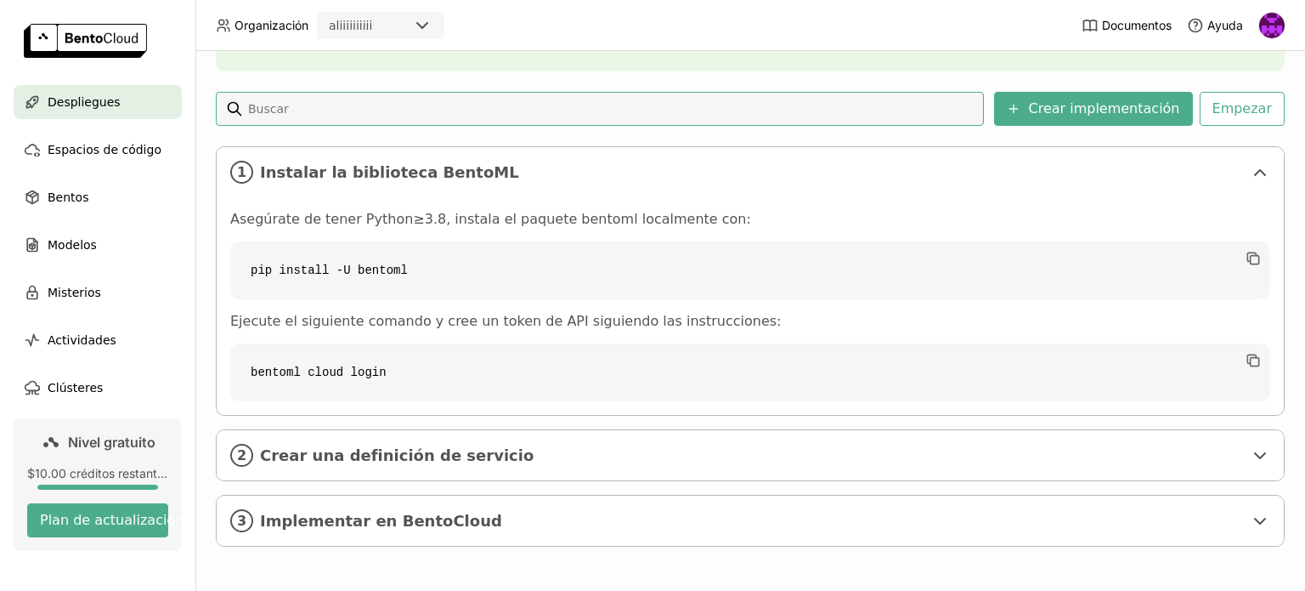
click at [415, 22] on icon at bounding box center [422, 25] width 20 height 20
click at [420, 25] on icon at bounding box center [422, 25] width 10 height 5
click at [1270, 23] on img "Ali Lag" at bounding box center [1272, 25] width 25 height 25
click at [1244, 139] on font "Ajustes" at bounding box center [1238, 137] width 39 height 14
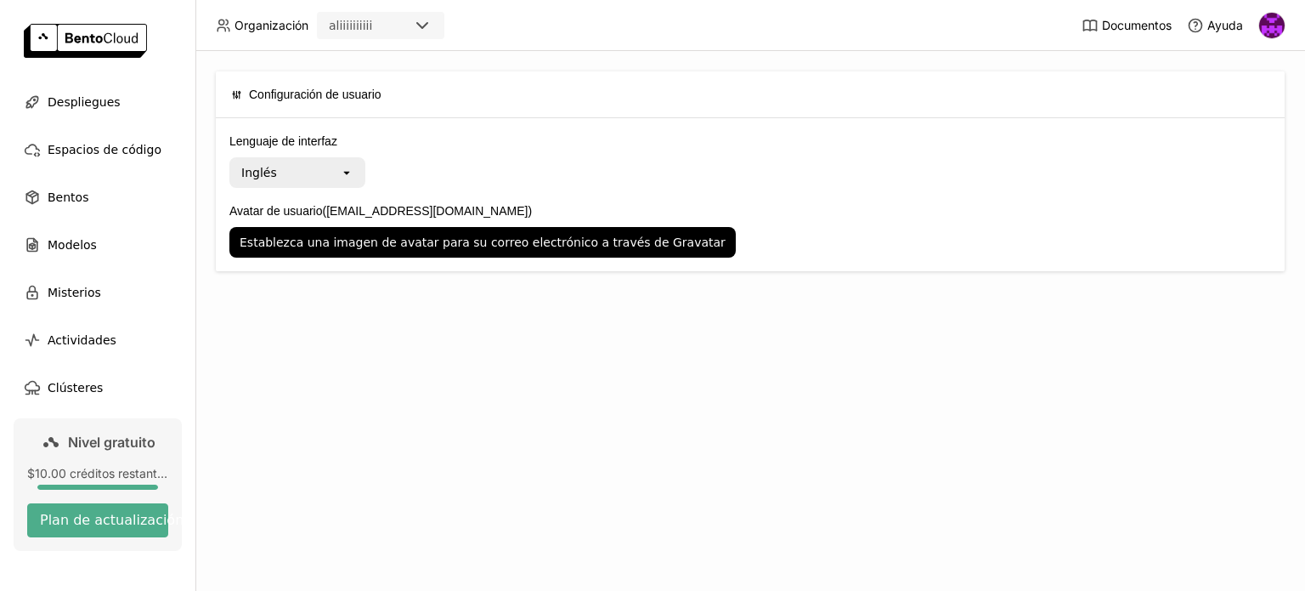
drag, startPoint x: 972, startPoint y: 88, endPoint x: 1011, endPoint y: 98, distance: 40.2
click at [975, 88] on div "Configuración de usuario" at bounding box center [750, 94] width 1039 height 46
click at [1098, 101] on div "Configuración de usuario" at bounding box center [750, 94] width 1039 height 46
click at [1090, 99] on div "Configuración de usuario" at bounding box center [750, 94] width 1039 height 46
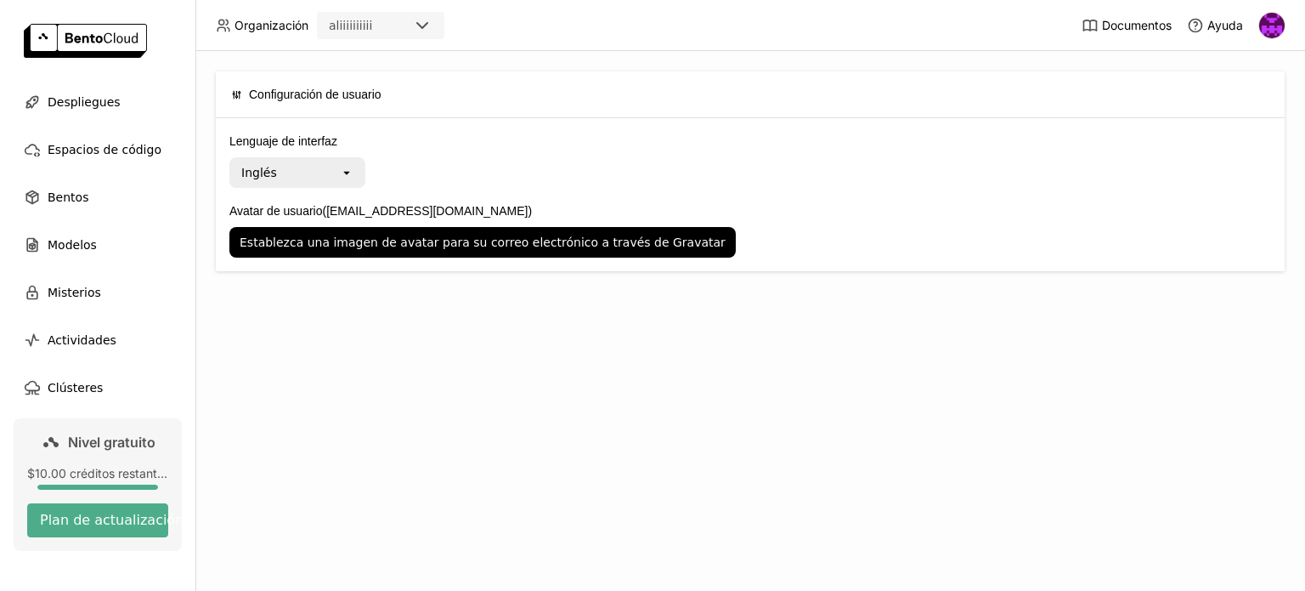
click at [1263, 25] on img "Ali Lag" at bounding box center [1272, 25] width 25 height 25
click at [1044, 153] on div "Lenguaje de interfaz Inglés open" at bounding box center [750, 160] width 1042 height 56
click at [68, 381] on font "Clústeres" at bounding box center [75, 388] width 55 height 14
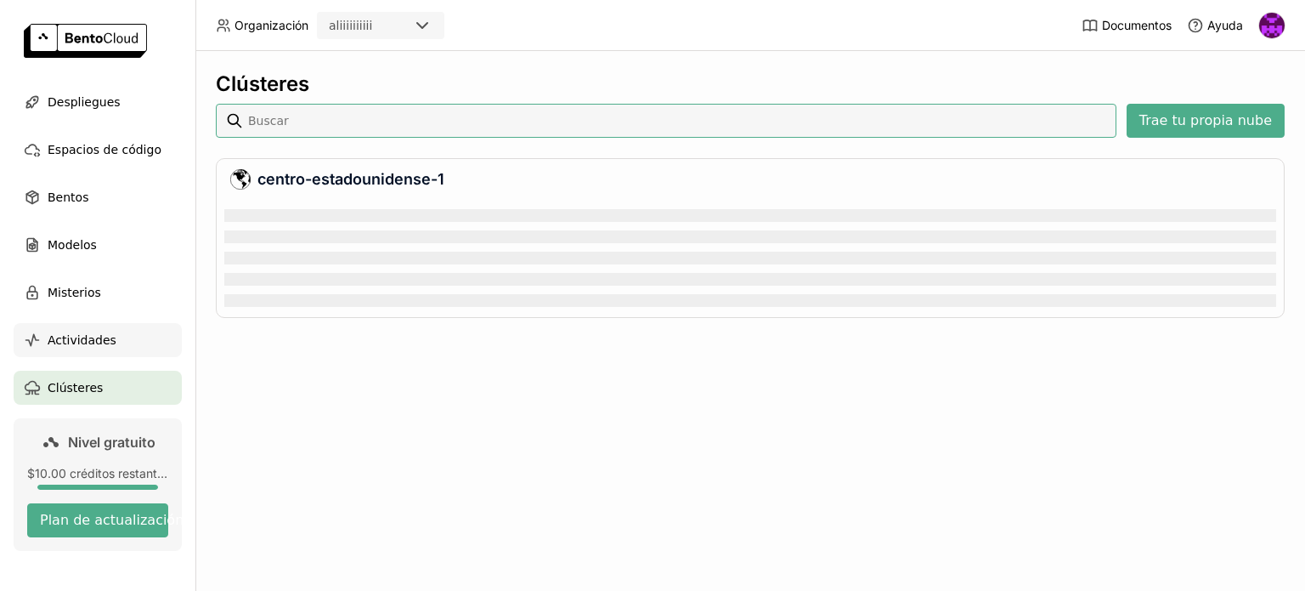
click at [71, 335] on font "Actividades" at bounding box center [82, 340] width 69 height 14
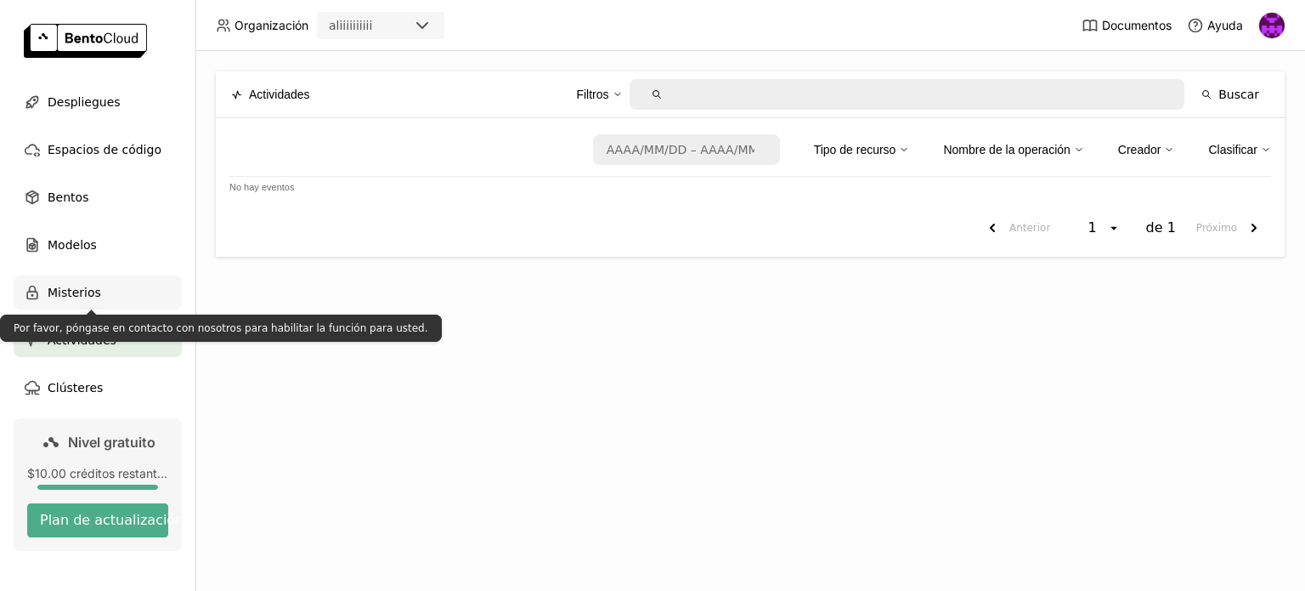
click at [55, 286] on font "Misterios" at bounding box center [75, 293] width 54 height 14
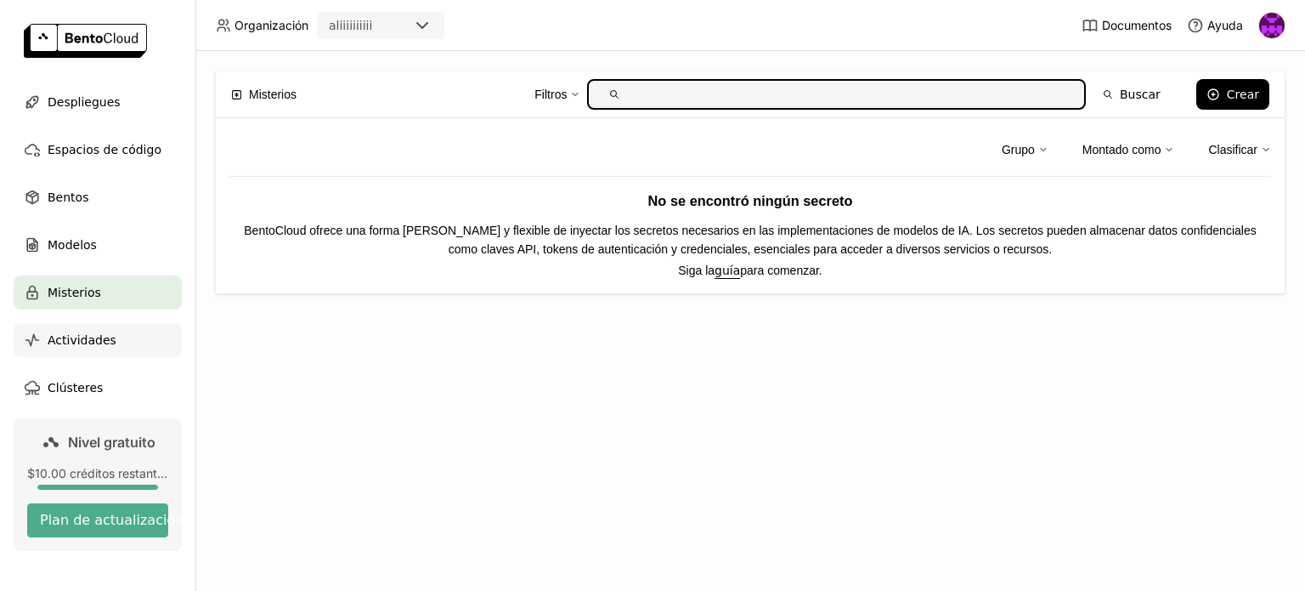
click at [68, 339] on font "Actividades" at bounding box center [82, 340] width 69 height 14
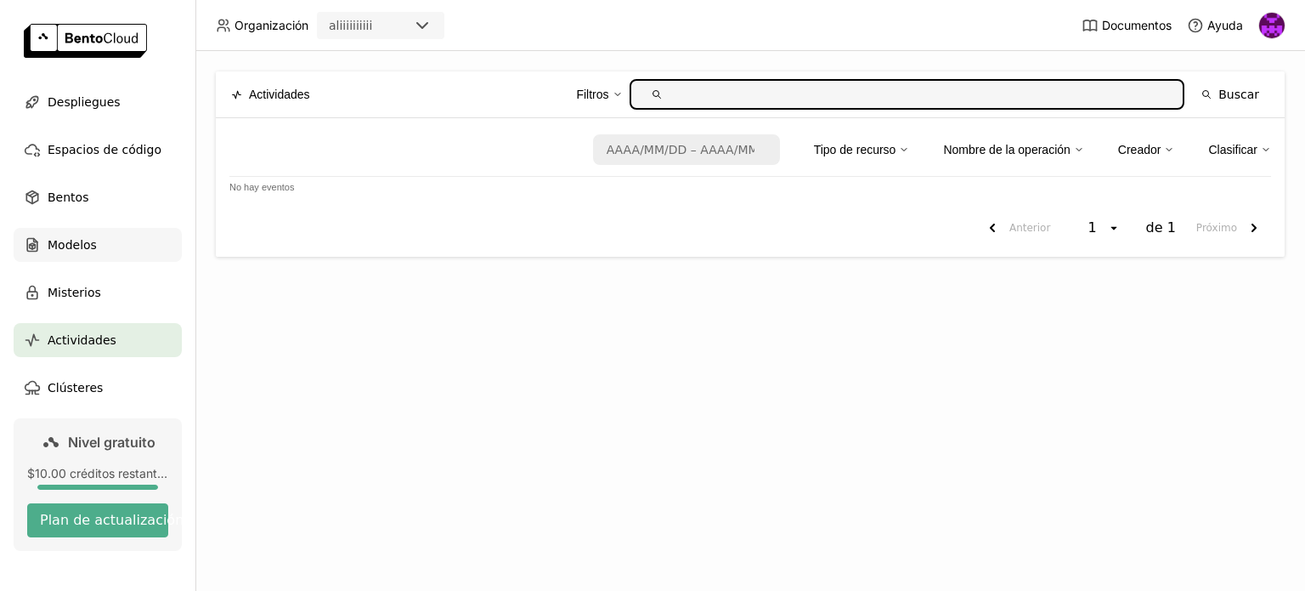
click at [63, 241] on font "Modelos" at bounding box center [72, 245] width 49 height 14
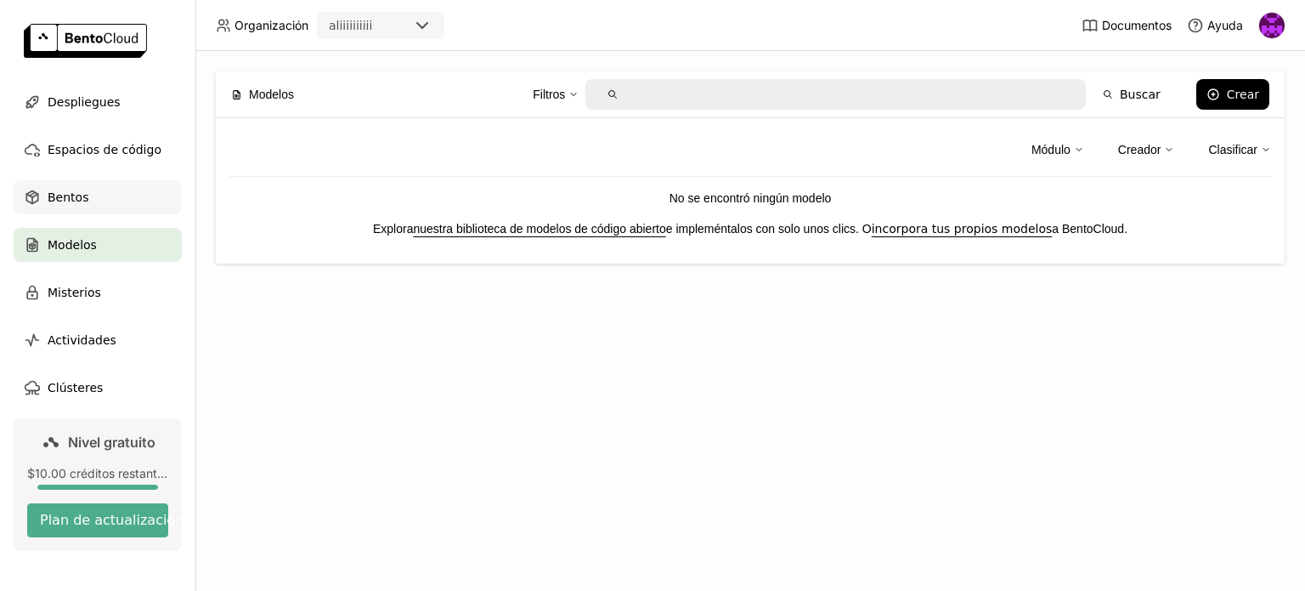
click at [71, 199] on font "Bentos" at bounding box center [68, 197] width 41 height 14
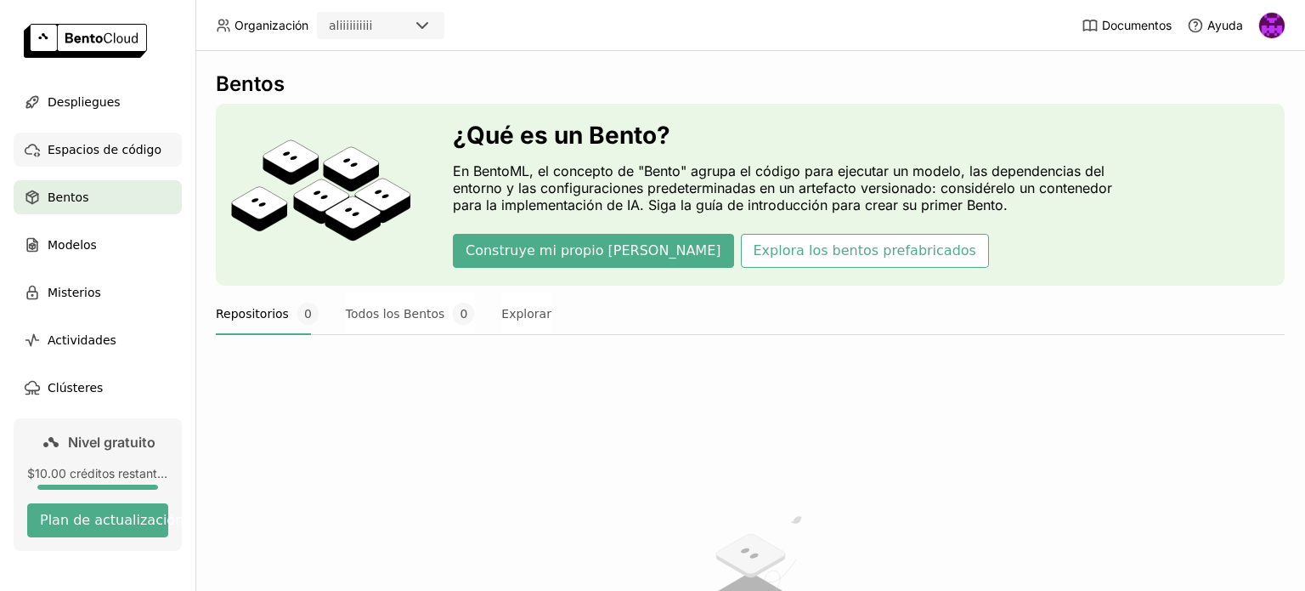
click at [71, 144] on font "Espacios de código" at bounding box center [105, 150] width 114 height 14
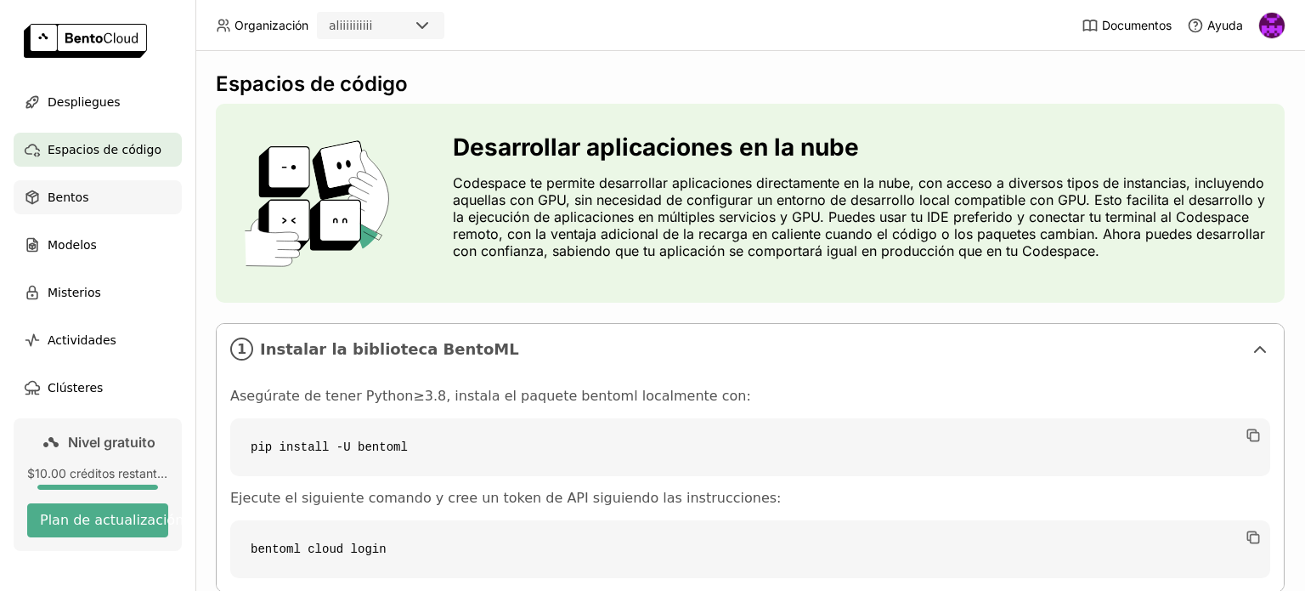
click at [76, 196] on font "Bentos" at bounding box center [68, 197] width 41 height 14
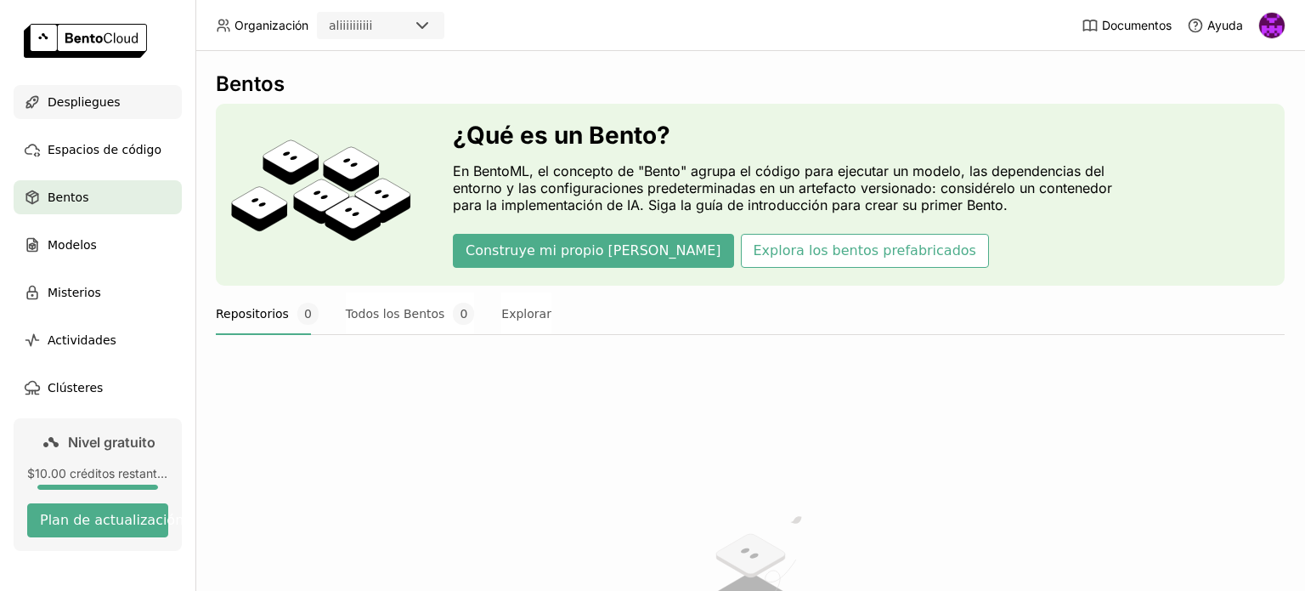
click at [75, 99] on font "Despliegues" at bounding box center [84, 102] width 73 height 14
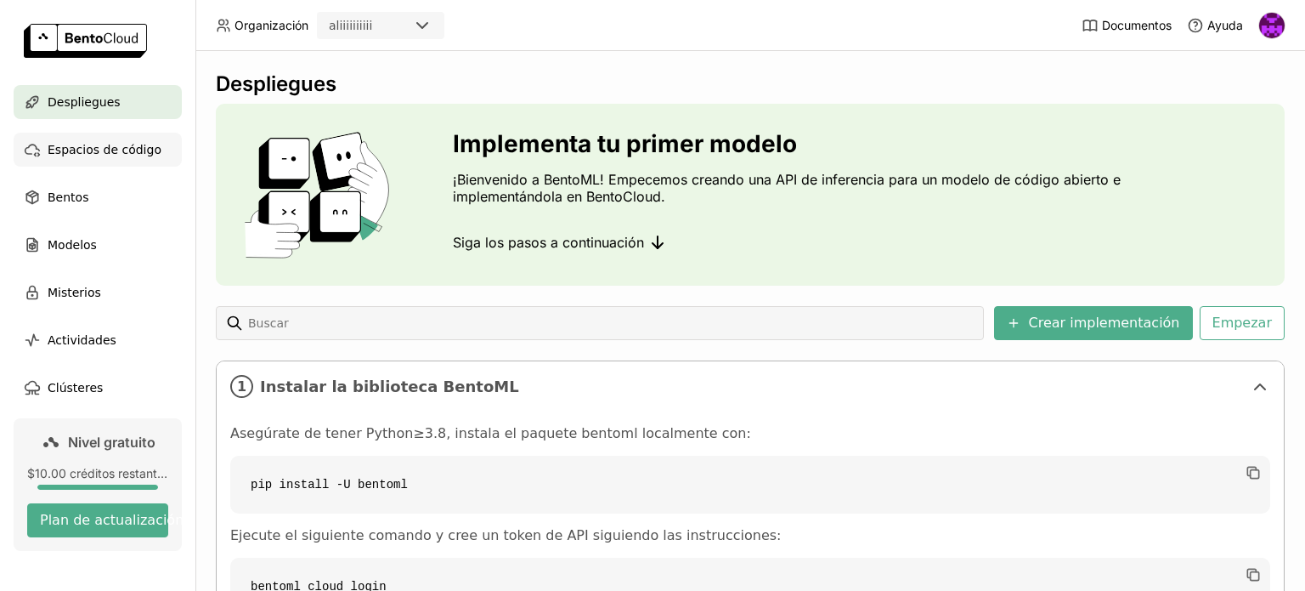
click at [78, 149] on font "Espacios de código" at bounding box center [105, 150] width 114 height 14
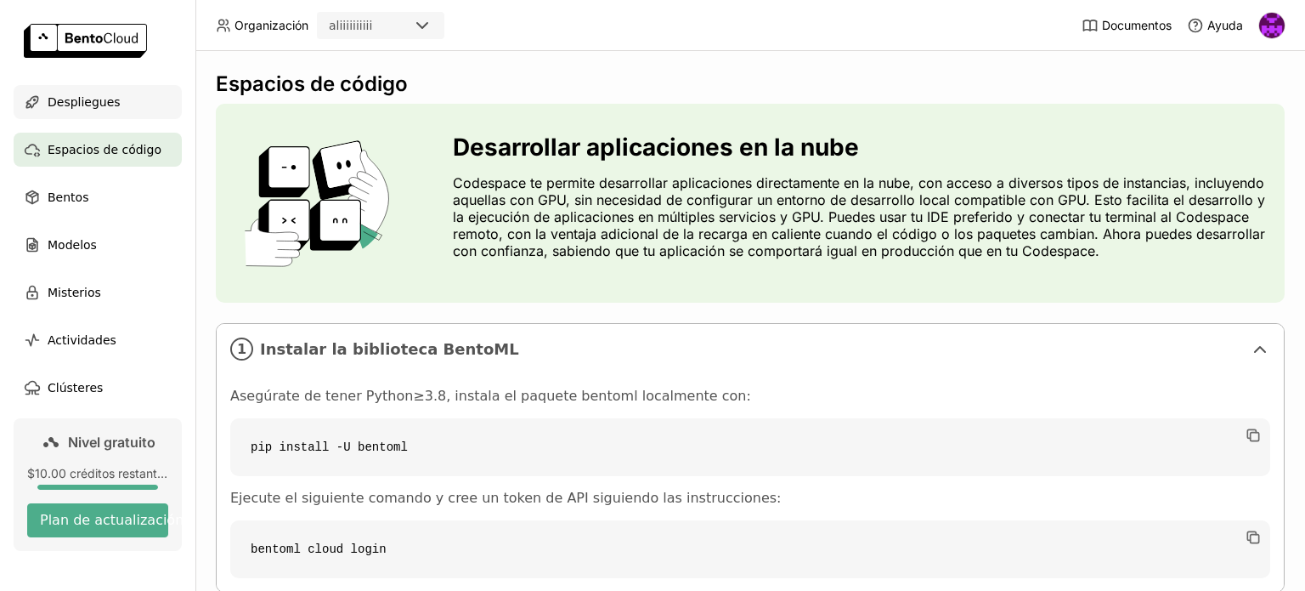
click at [75, 98] on font "Despliegues" at bounding box center [84, 102] width 73 height 14
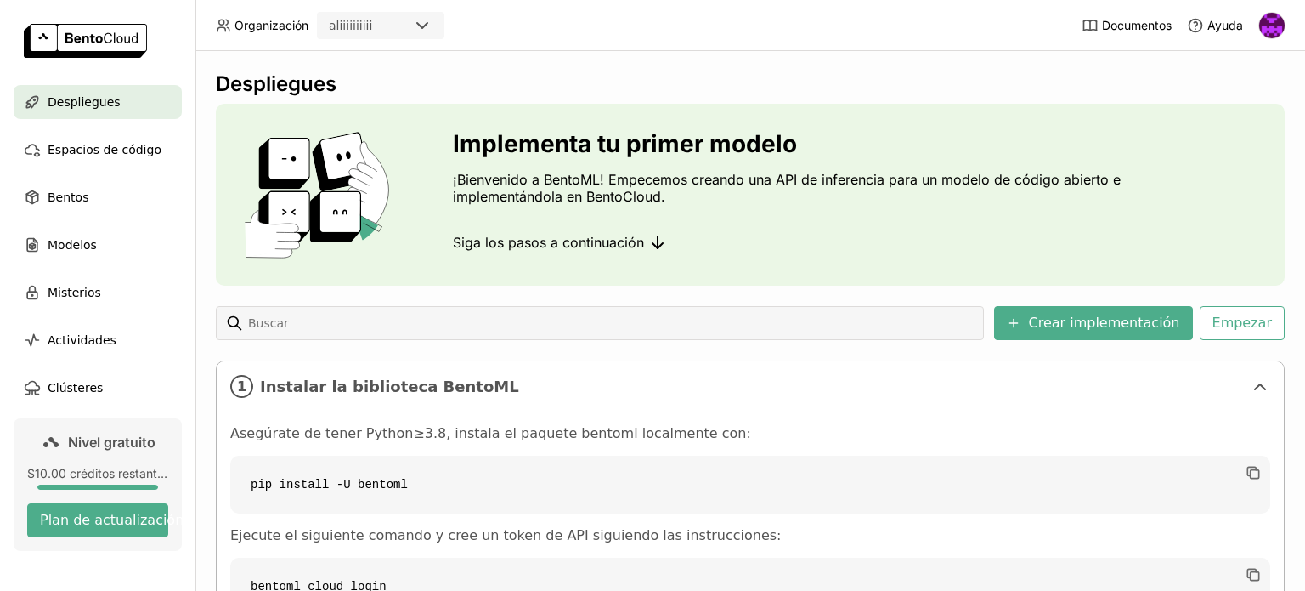
click at [1271, 19] on img "Ali Lag" at bounding box center [1272, 25] width 25 height 25
click at [1229, 158] on font "Cerrar sesión" at bounding box center [1254, 161] width 71 height 14
